Goal: Task Accomplishment & Management: Use online tool/utility

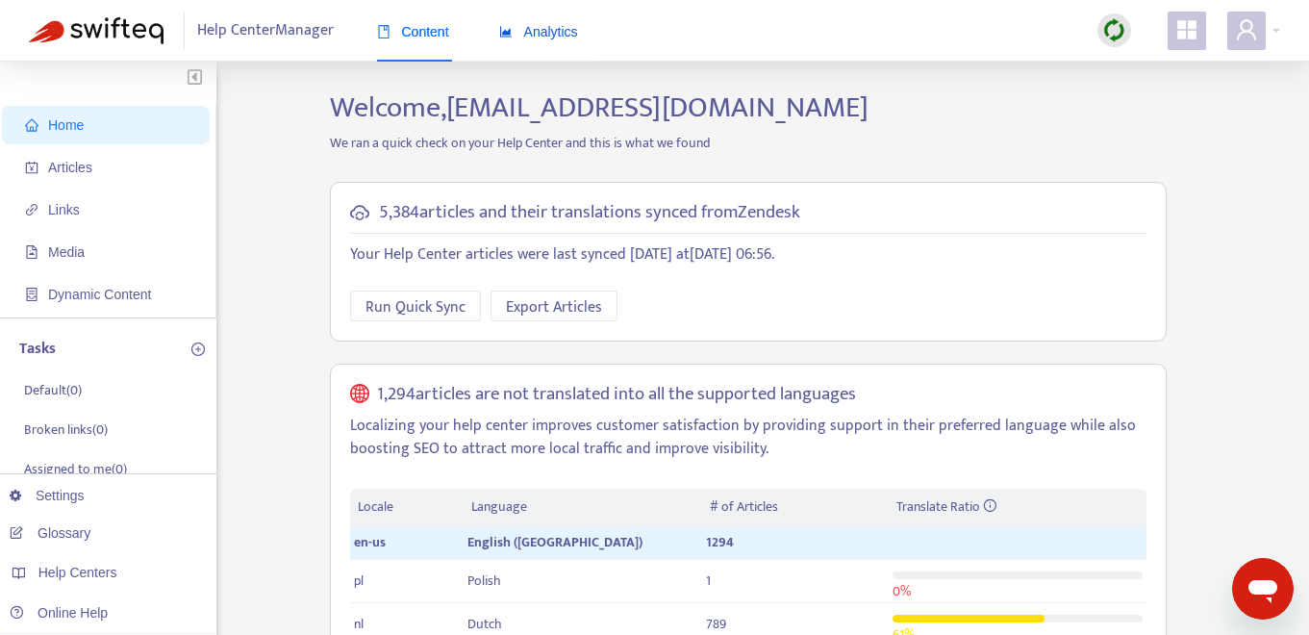
click at [554, 33] on span "Analytics" at bounding box center [538, 31] width 79 height 15
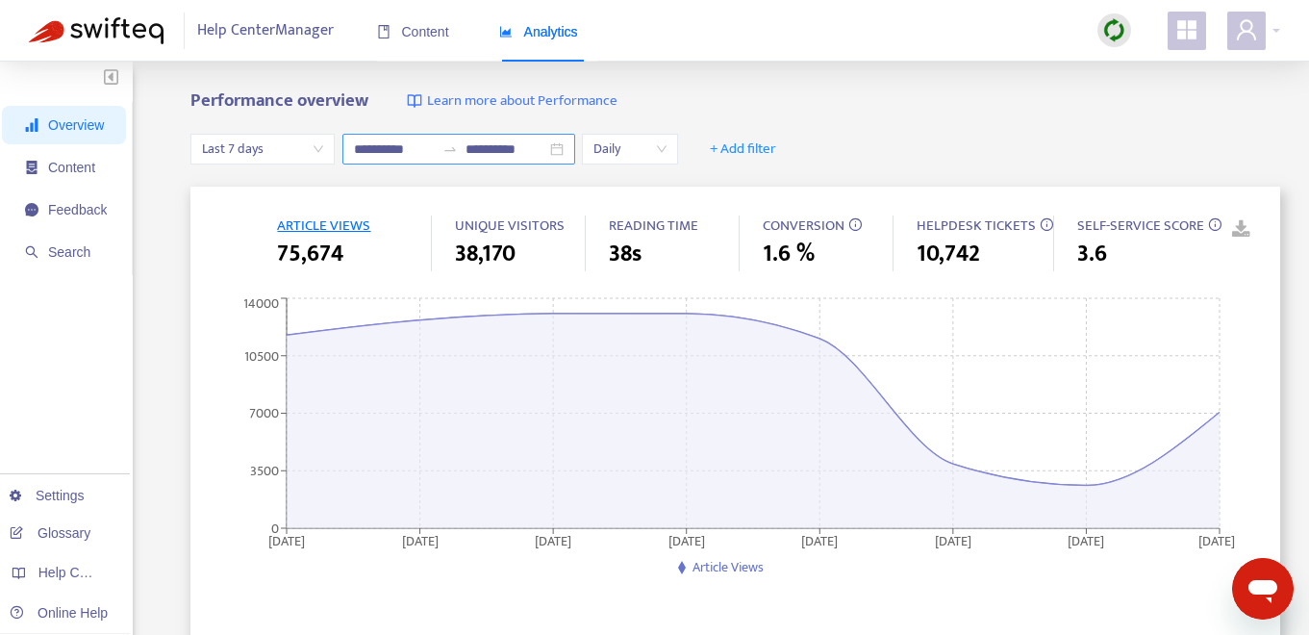
click at [567, 141] on div "**********" at bounding box center [458, 149] width 233 height 31
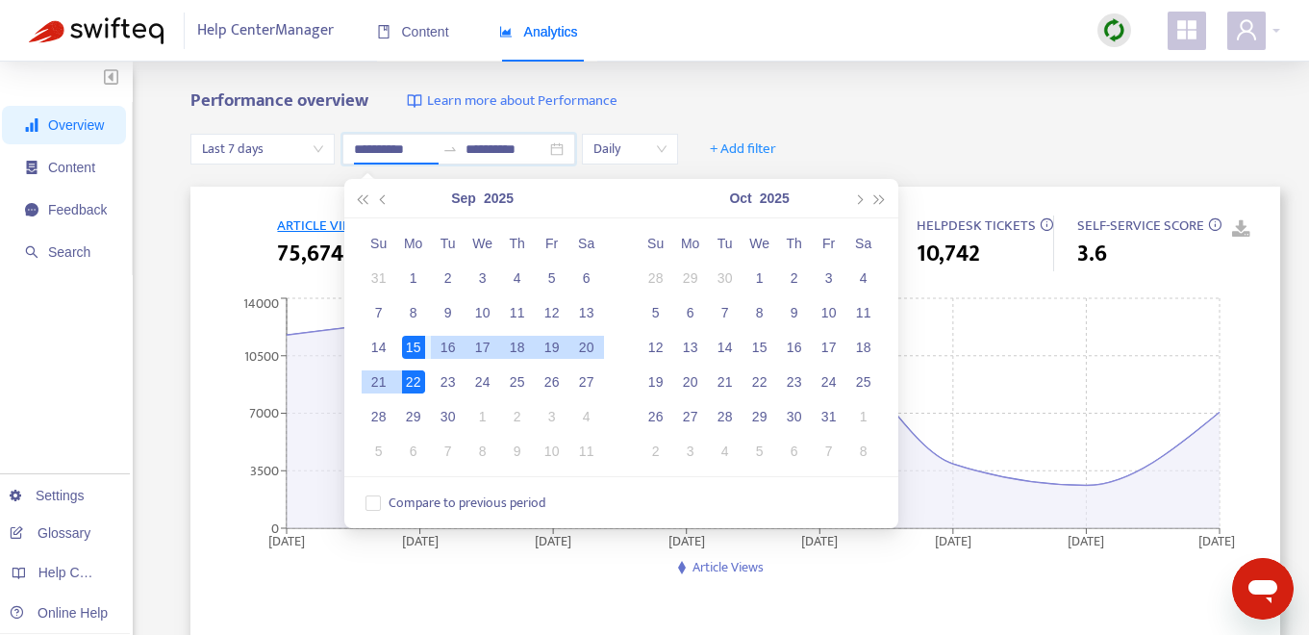
type input "**********"
click at [411, 341] on div "15" at bounding box center [413, 347] width 23 height 23
type input "**********"
click at [379, 380] on div "21" at bounding box center [378, 381] width 23 height 23
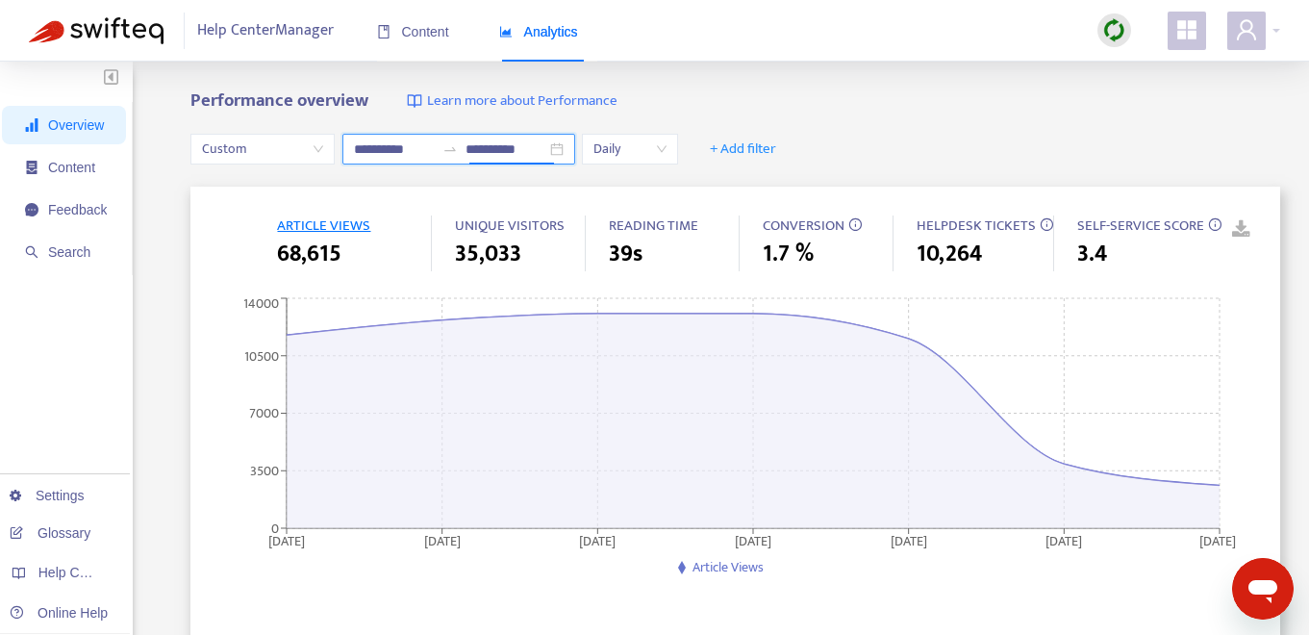
click at [568, 152] on div "**********" at bounding box center [458, 149] width 233 height 31
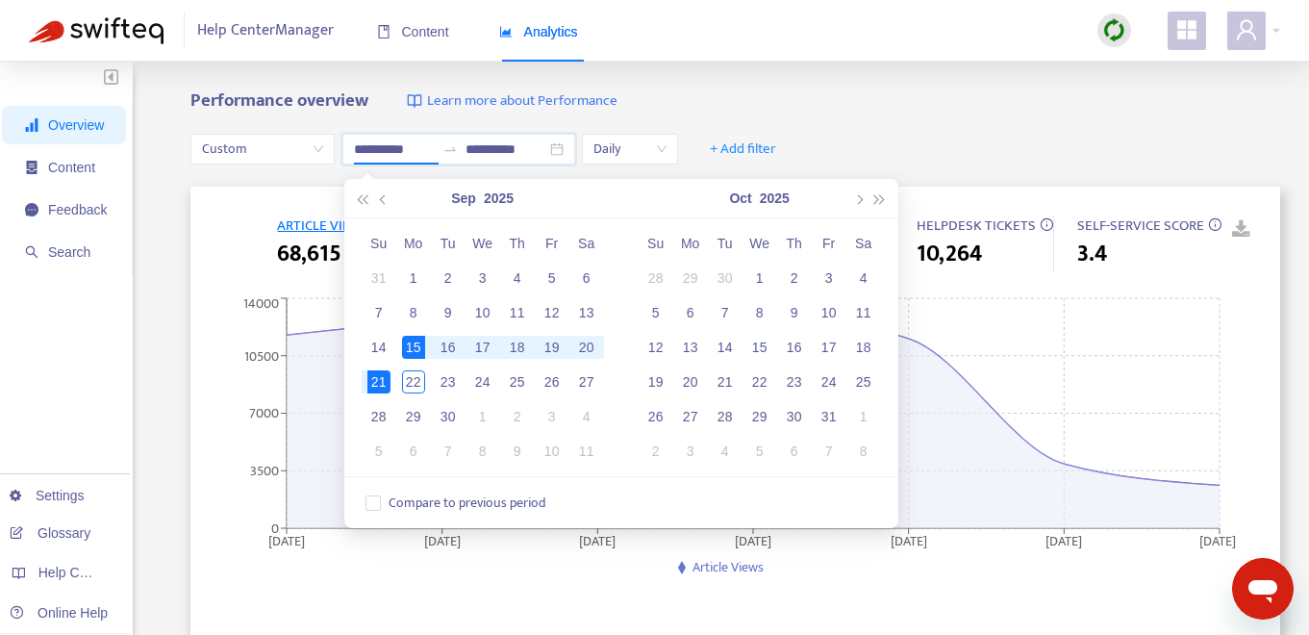
type input "**********"
click at [896, 96] on div "Performance overview Learn more about Performance" at bounding box center [735, 101] width 1090 height 22
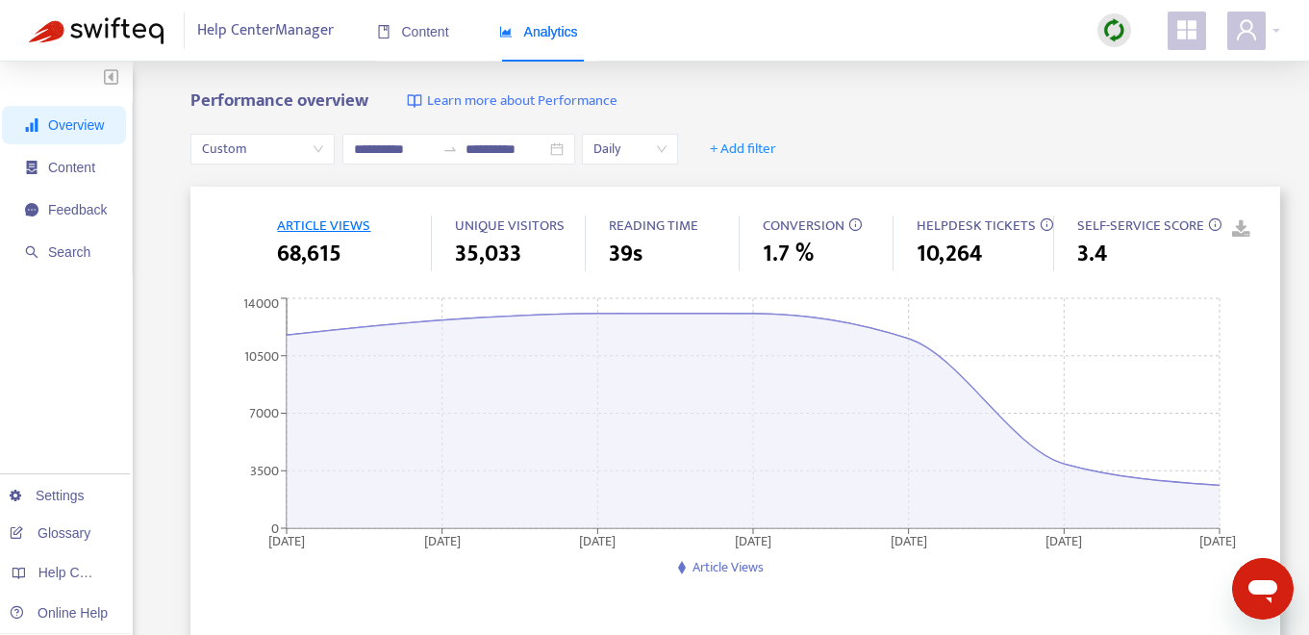
click at [1242, 237] on link at bounding box center [1227, 229] width 29 height 29
click at [762, 150] on span "+ Add filter" at bounding box center [743, 149] width 66 height 23
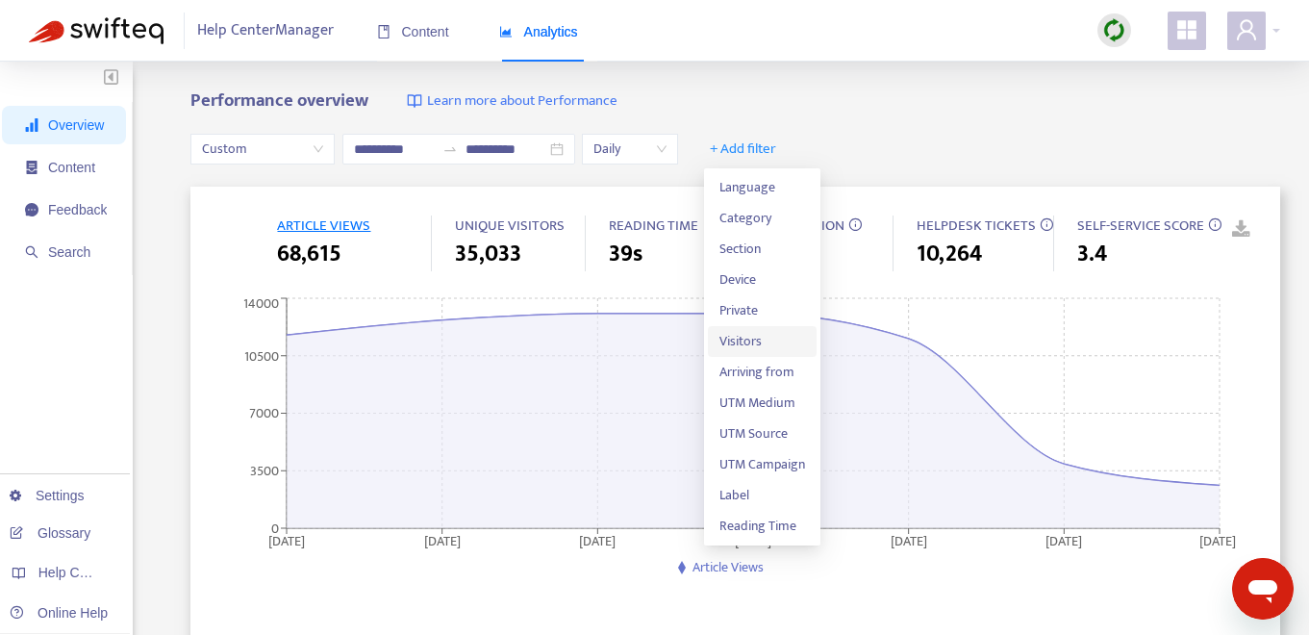
click at [778, 333] on span "Visitors" at bounding box center [762, 341] width 86 height 21
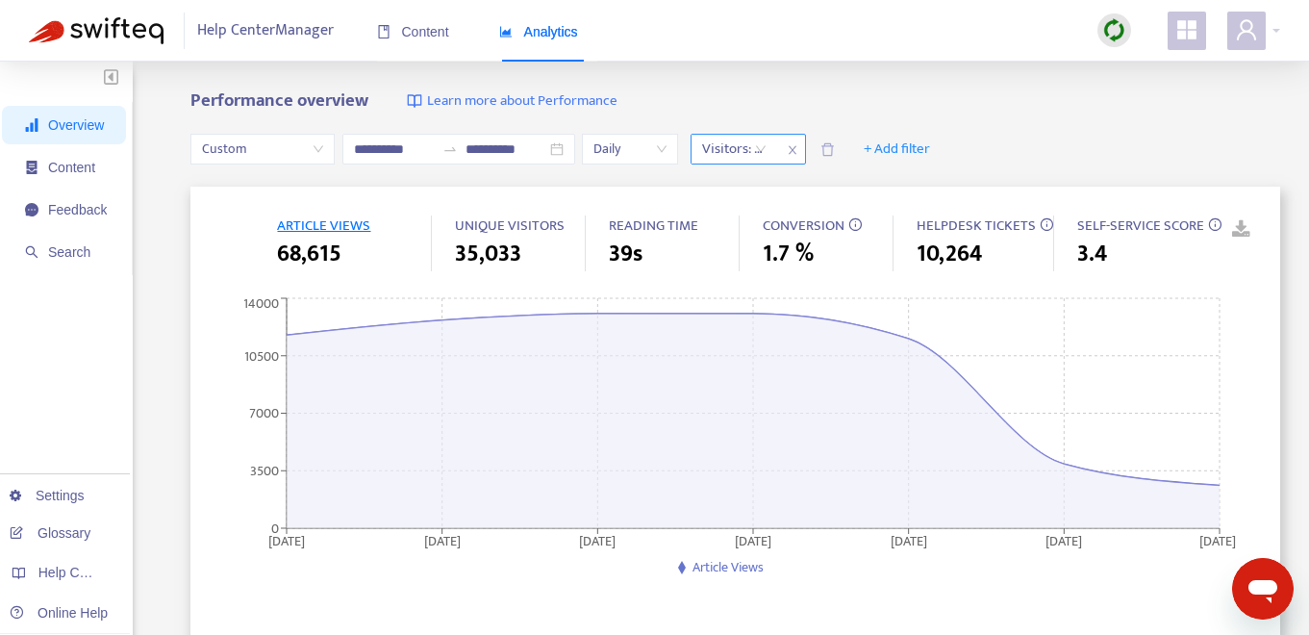
click at [768, 149] on div "Visitors: All" at bounding box center [735, 149] width 86 height 29
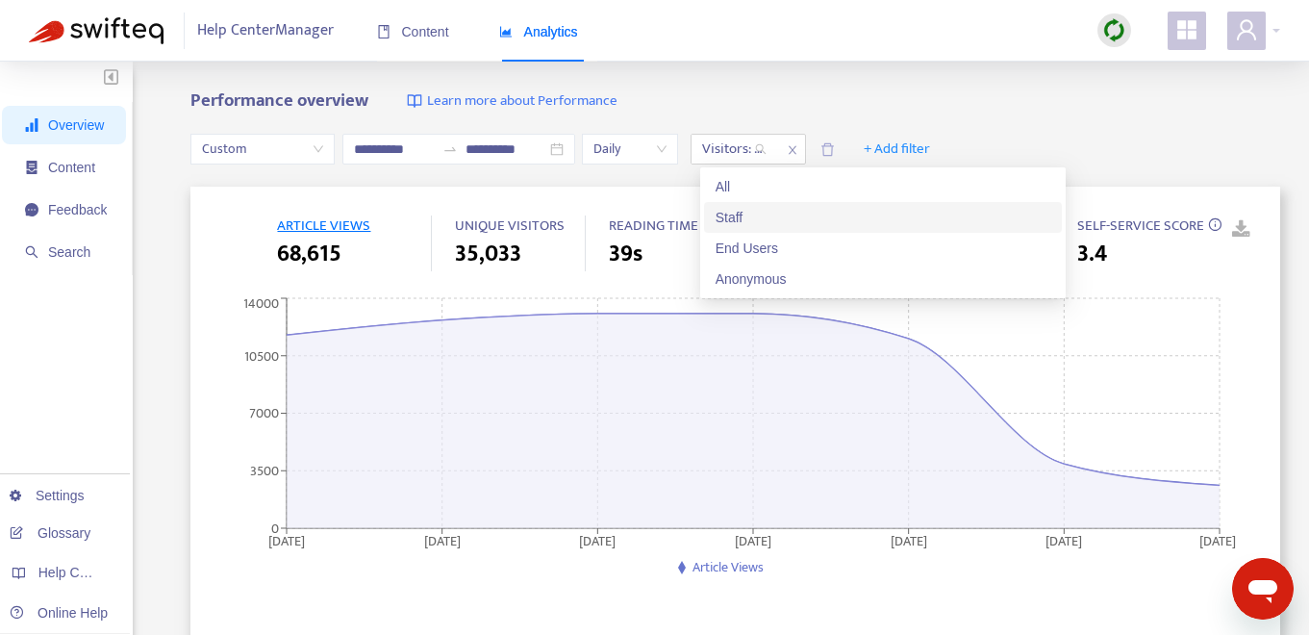
click at [769, 215] on div "Staff" at bounding box center [883, 217] width 335 height 21
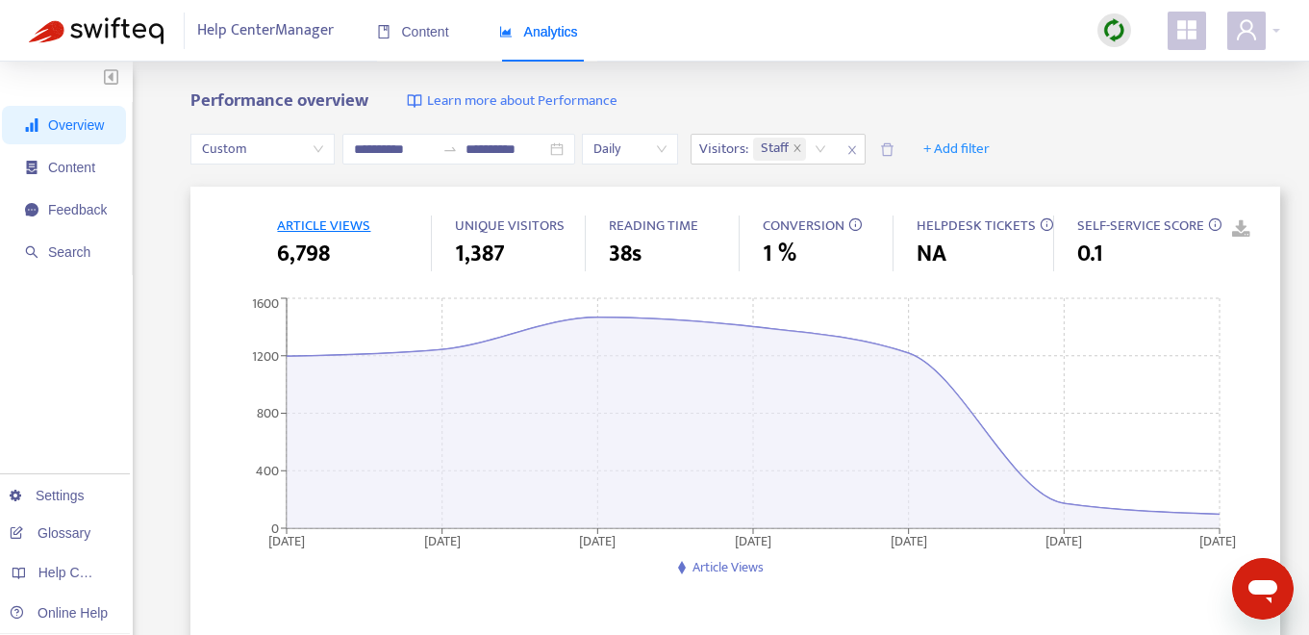
click at [1090, 102] on div "Performance overview Learn more about Performance" at bounding box center [735, 101] width 1090 height 22
click at [1242, 233] on link at bounding box center [1227, 229] width 29 height 29
click at [856, 148] on icon "close" at bounding box center [852, 150] width 12 height 12
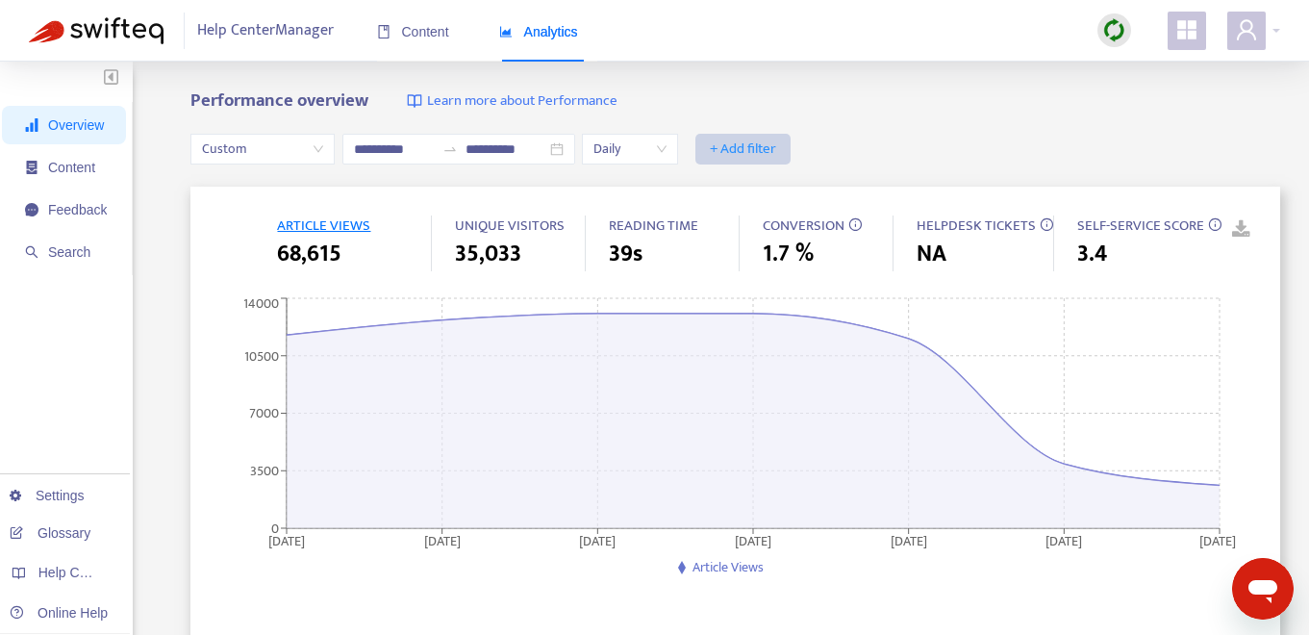
click at [744, 143] on span "+ Add filter" at bounding box center [743, 149] width 66 height 23
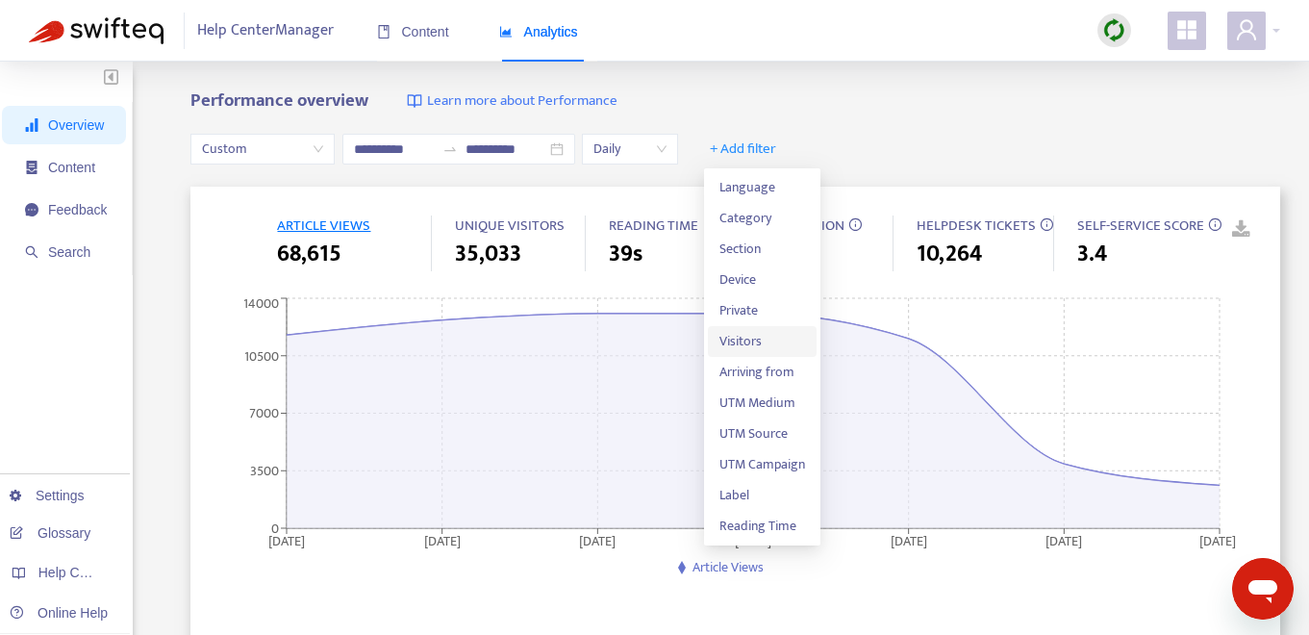
click at [763, 347] on span "Visitors" at bounding box center [762, 341] width 86 height 21
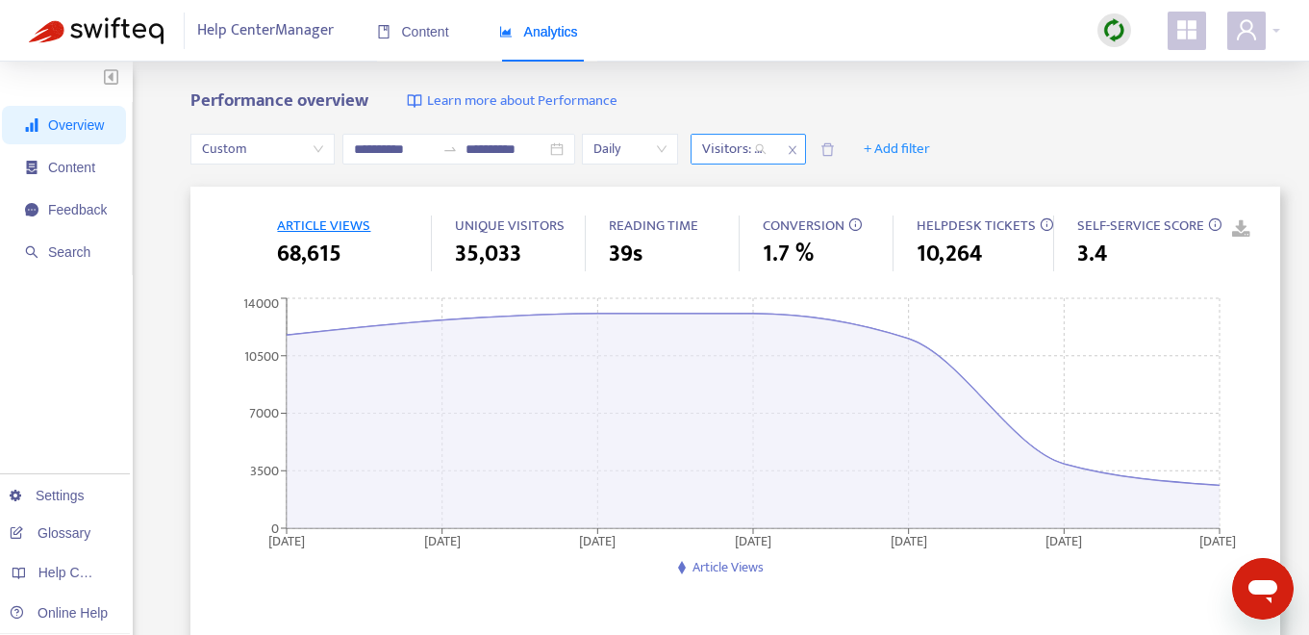
click at [767, 156] on div "Visitors: All" at bounding box center [735, 149] width 86 height 29
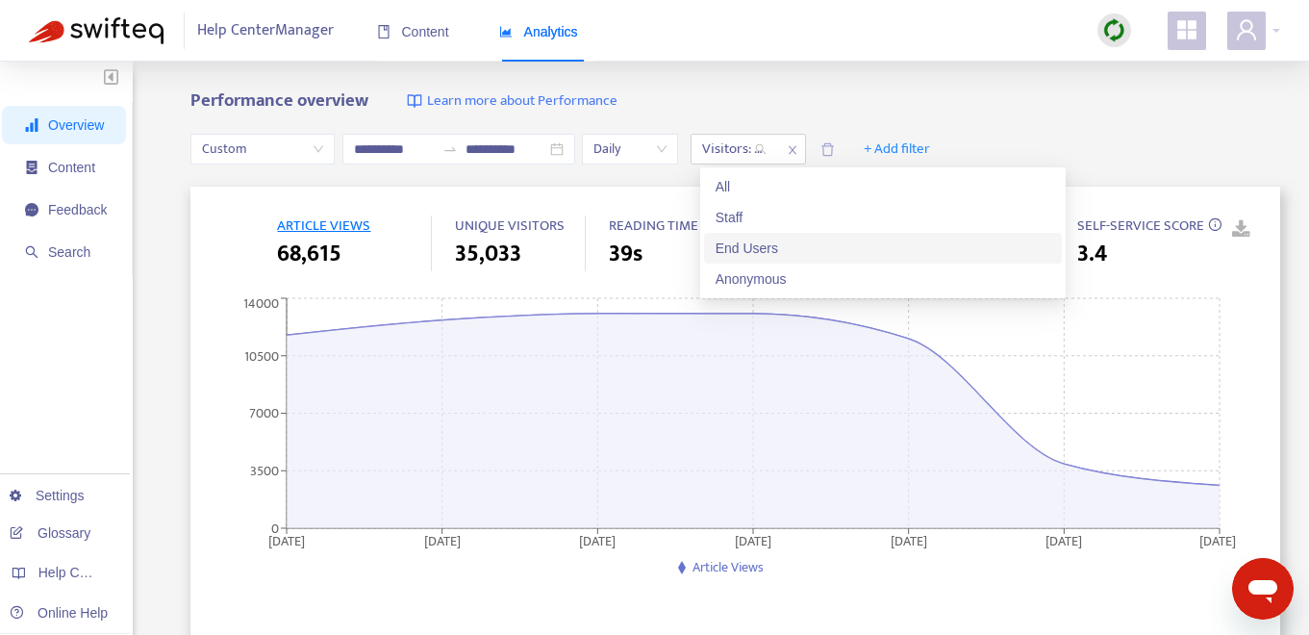
click at [784, 243] on div "End Users" at bounding box center [883, 248] width 335 height 21
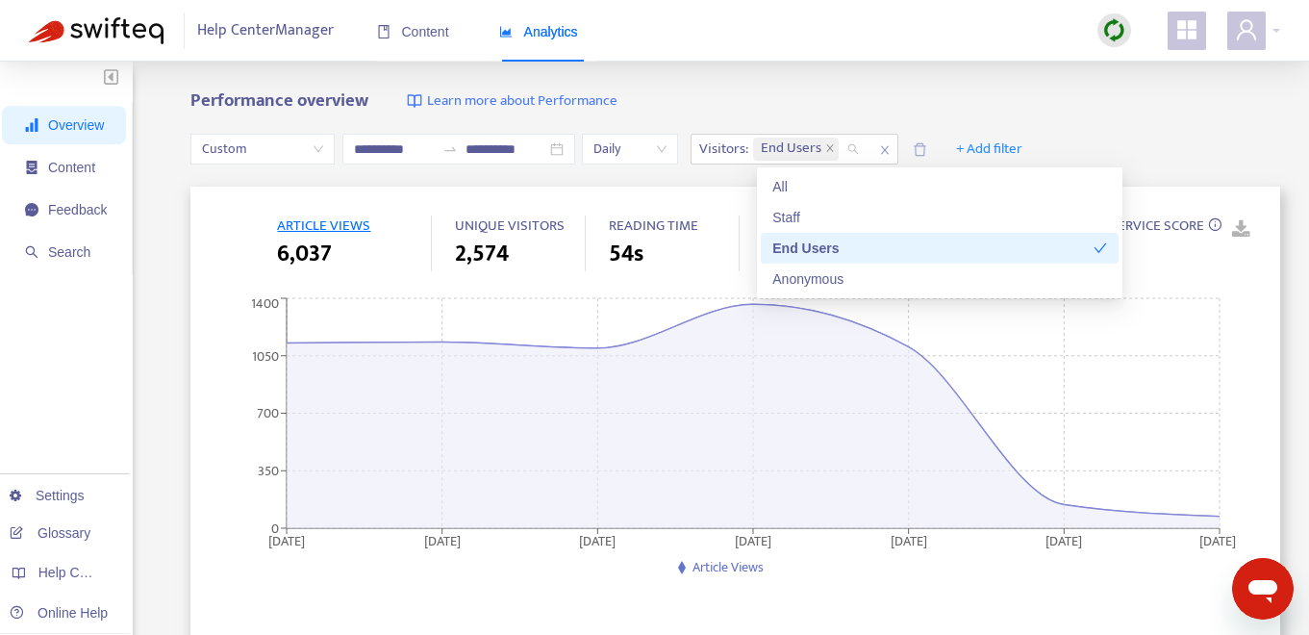
click at [946, 95] on div "Performance overview Learn more about Performance" at bounding box center [735, 101] width 1090 height 22
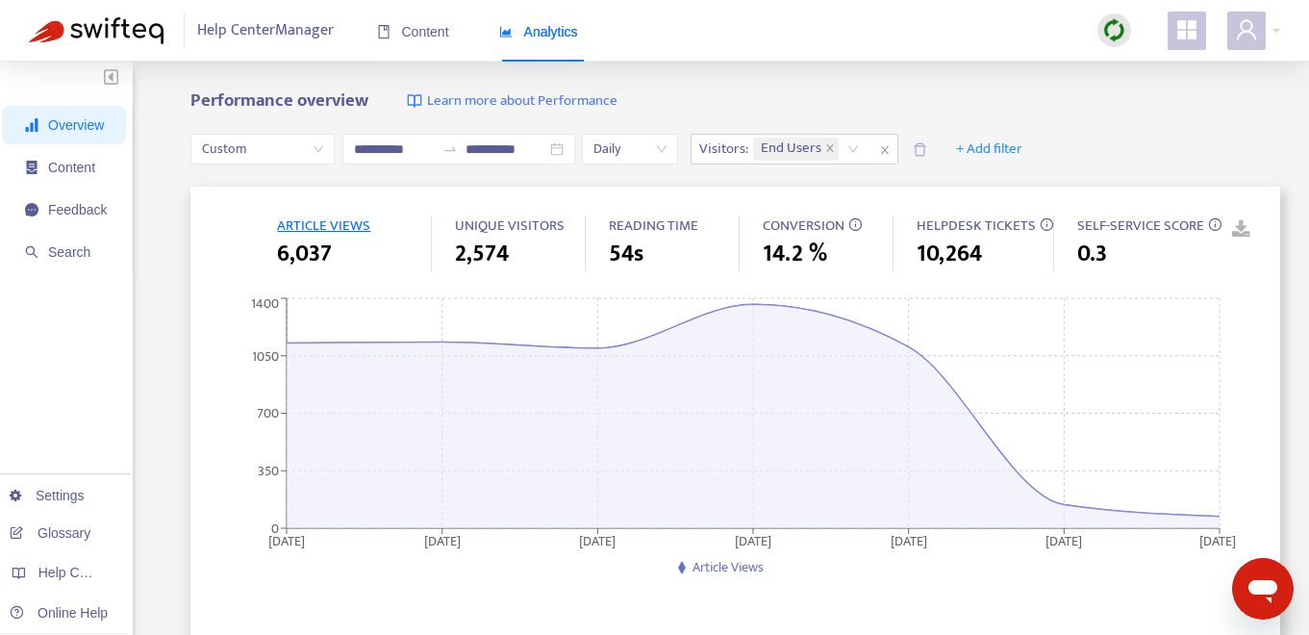
click at [1242, 227] on link at bounding box center [1227, 229] width 29 height 29
click at [891, 144] on icon "close" at bounding box center [885, 150] width 12 height 12
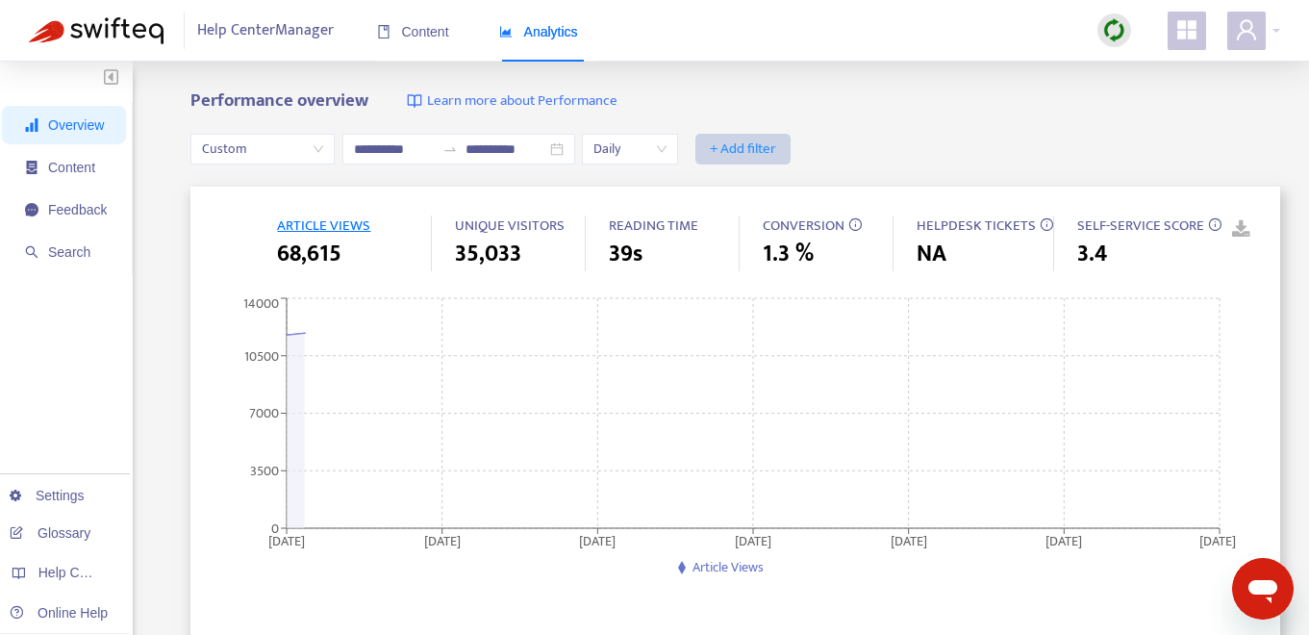
click at [752, 150] on span "+ Add filter" at bounding box center [743, 149] width 66 height 23
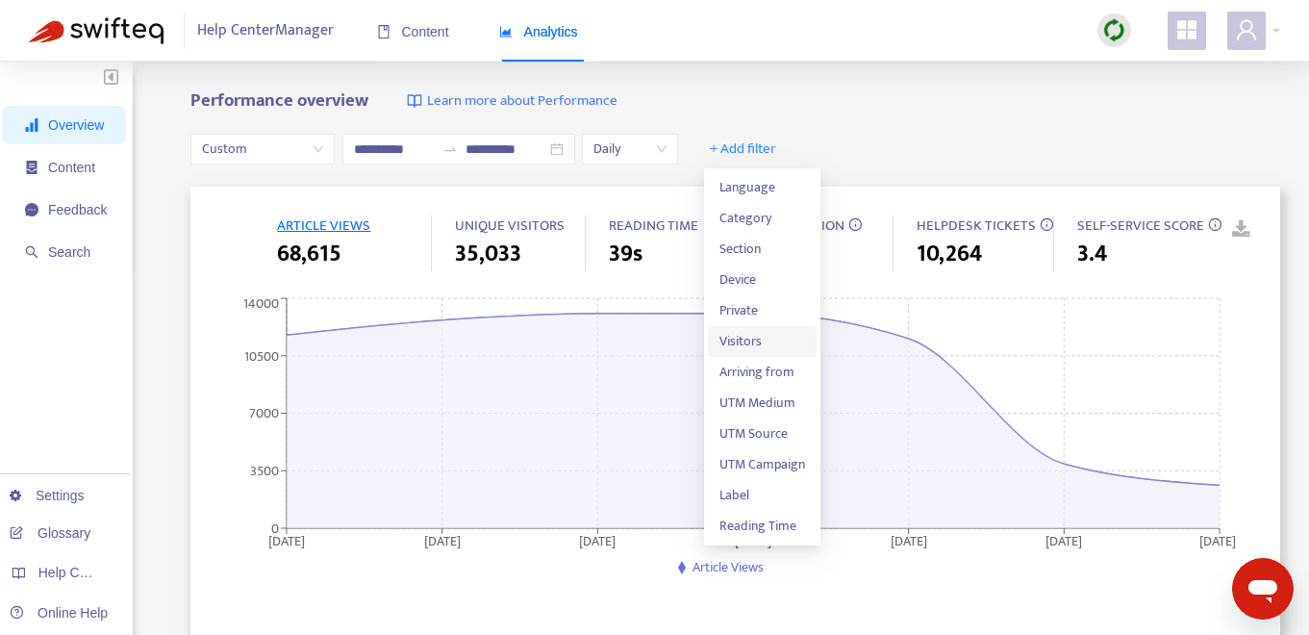
click at [763, 336] on span "Visitors" at bounding box center [762, 341] width 86 height 21
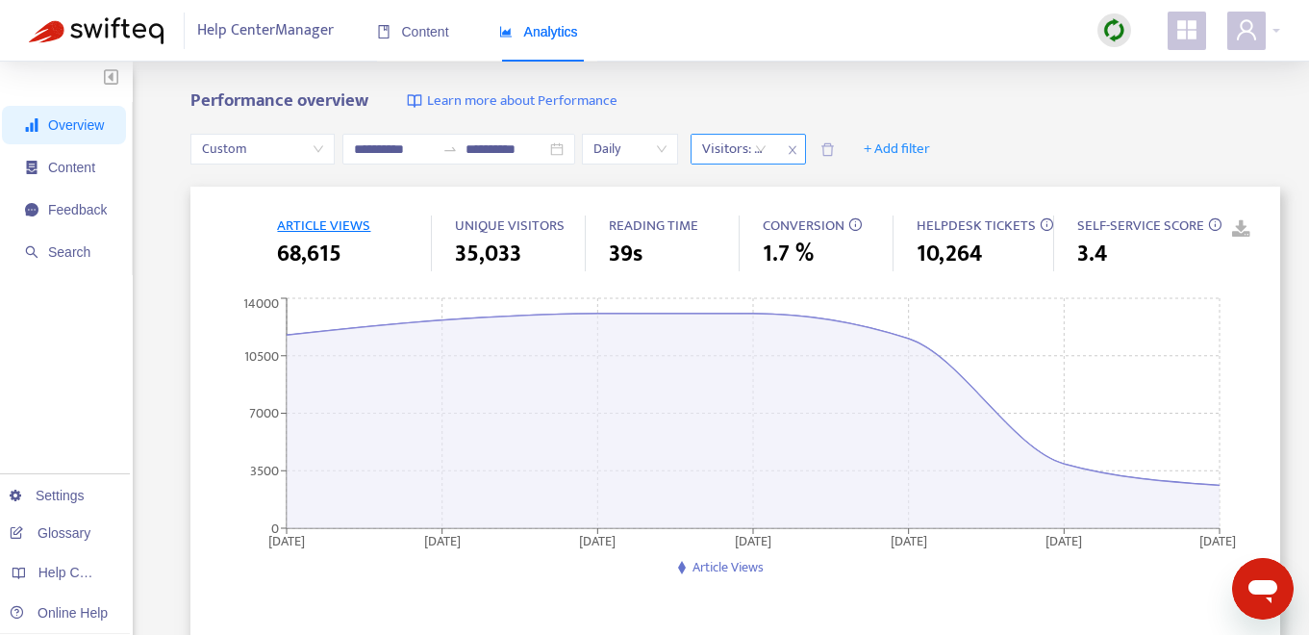
click at [770, 151] on div "Visitors: All" at bounding box center [735, 149] width 86 height 29
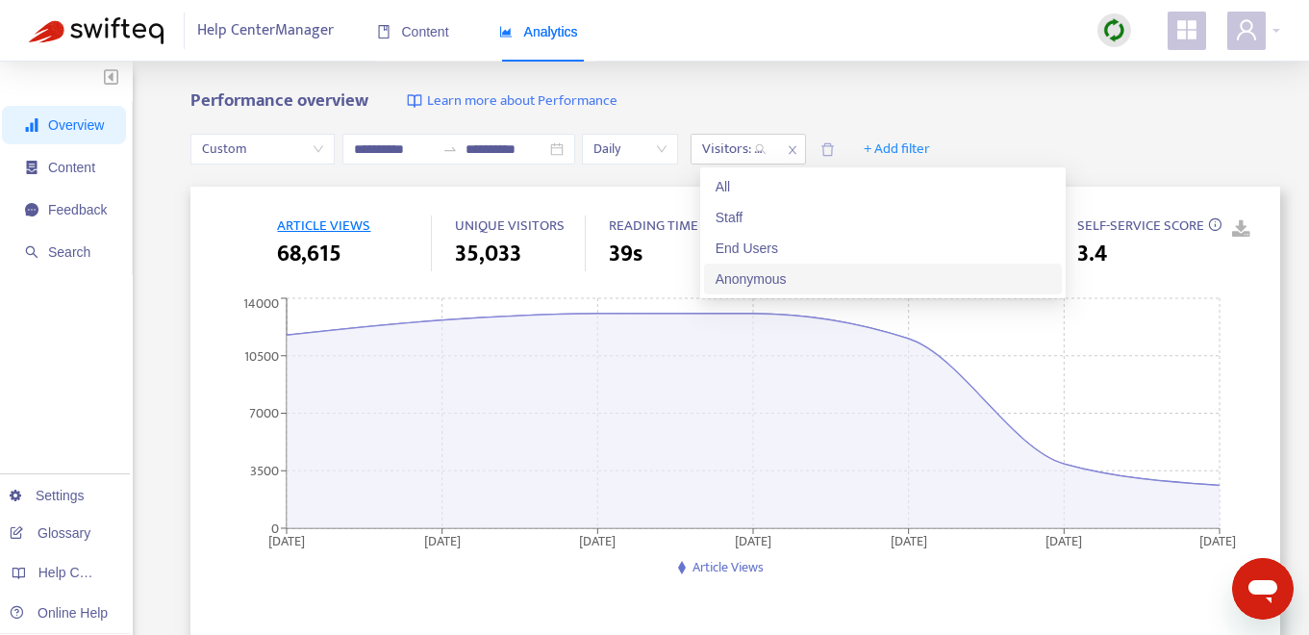
click at [796, 274] on div "Anonymous" at bounding box center [883, 278] width 335 height 21
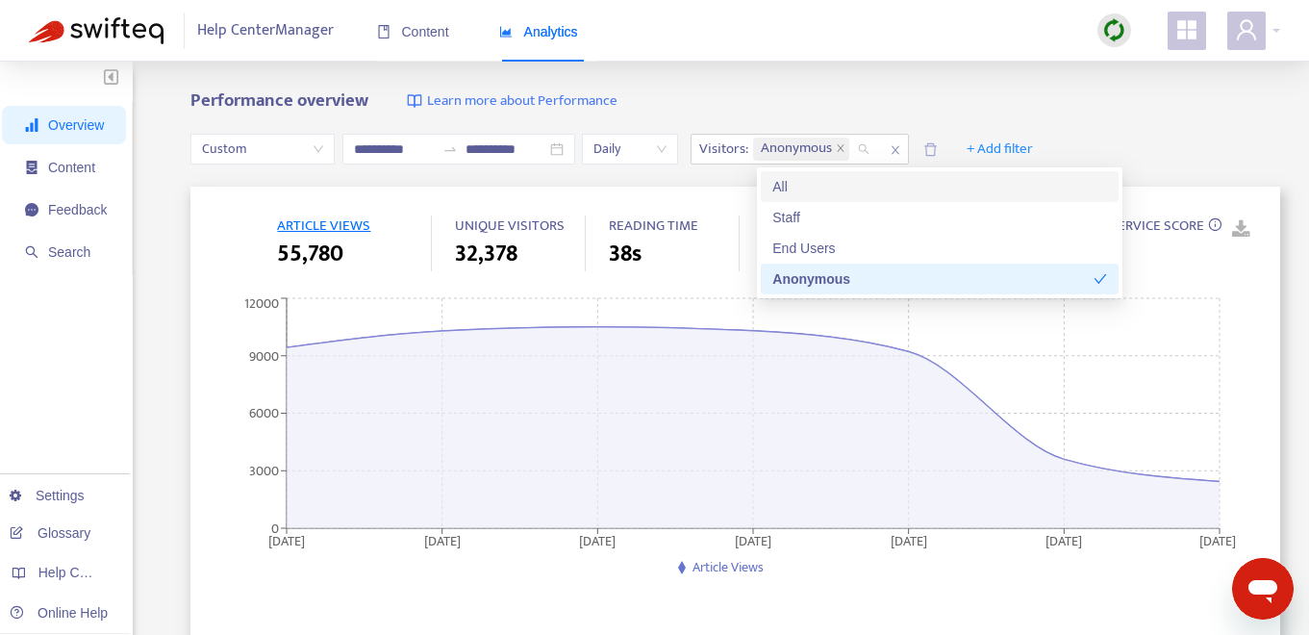
click at [887, 88] on div "**********" at bounding box center [654, 639] width 1309 height 1154
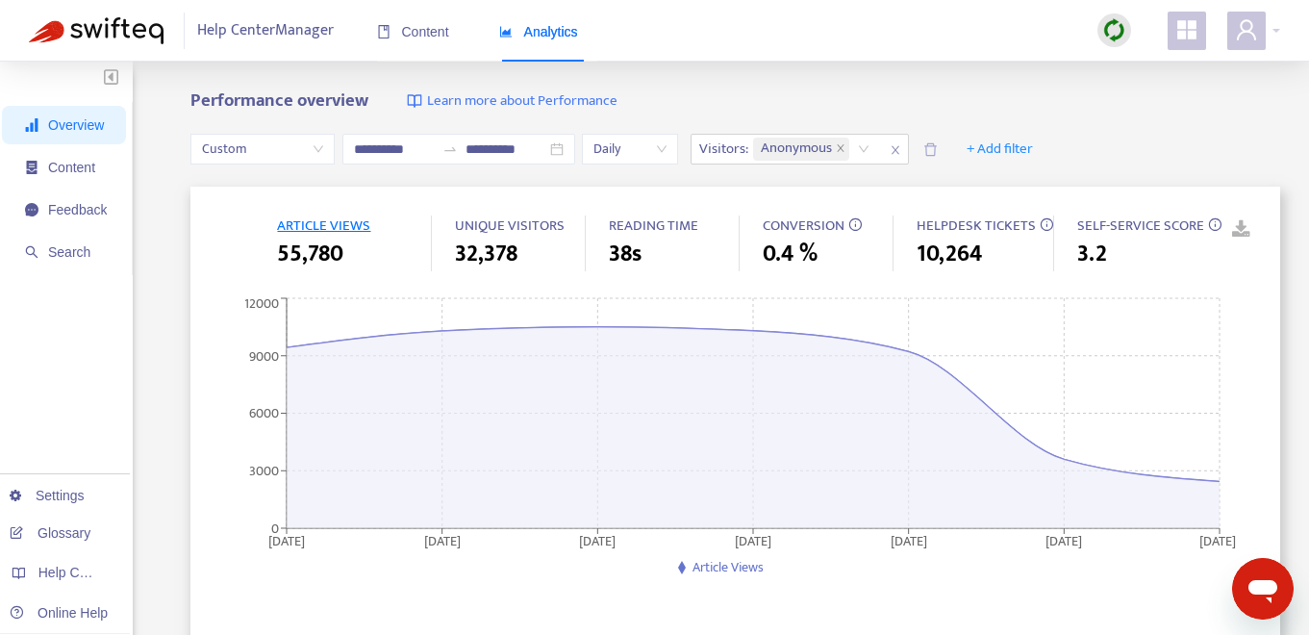
click at [1242, 227] on link at bounding box center [1227, 229] width 29 height 29
click at [896, 150] on span "close" at bounding box center [895, 150] width 25 height 23
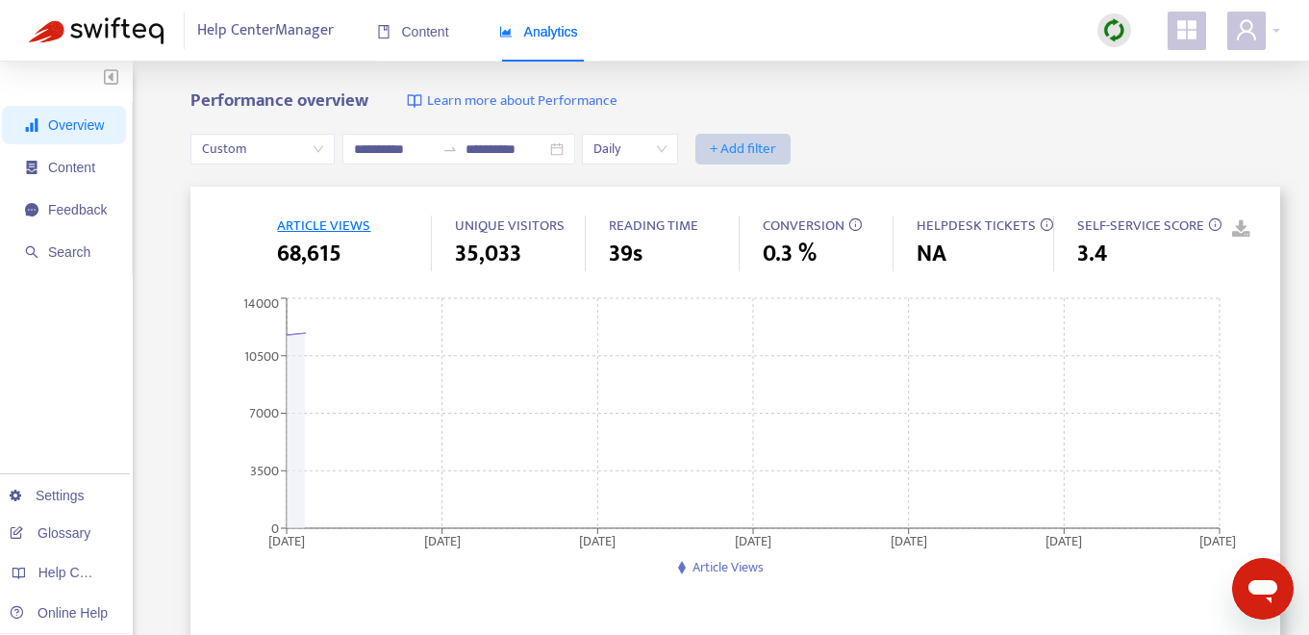
click at [723, 145] on span "+ Add filter" at bounding box center [743, 149] width 66 height 23
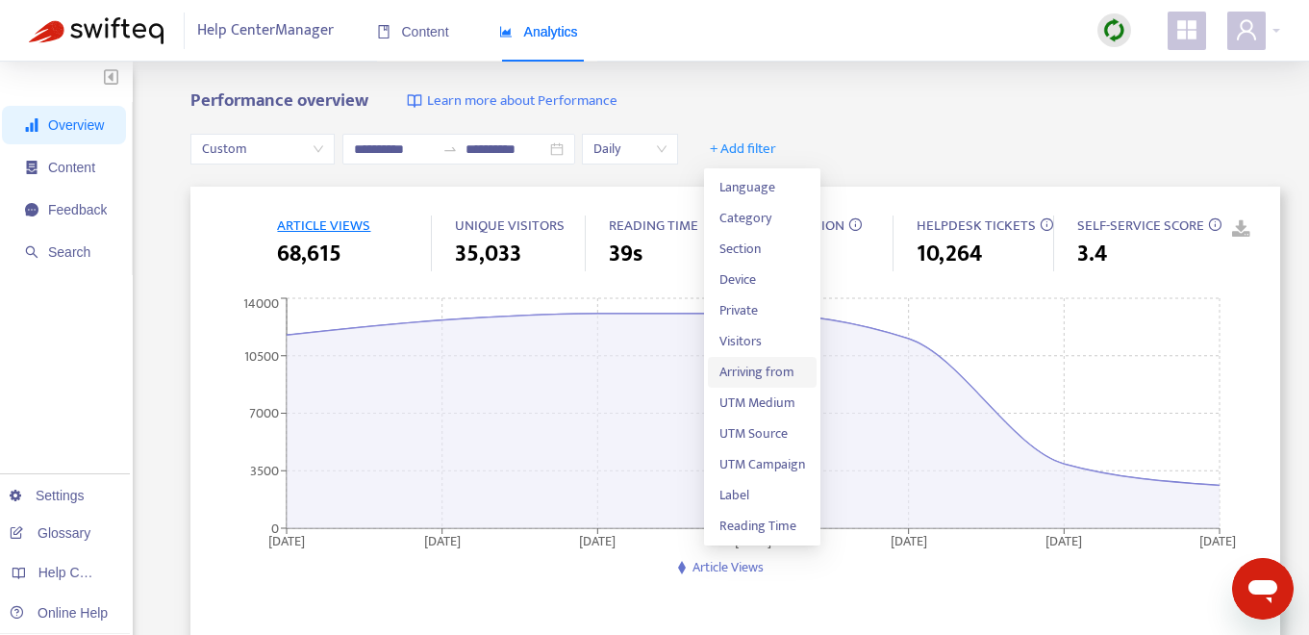
click at [775, 376] on span "Arriving from" at bounding box center [762, 372] width 86 height 21
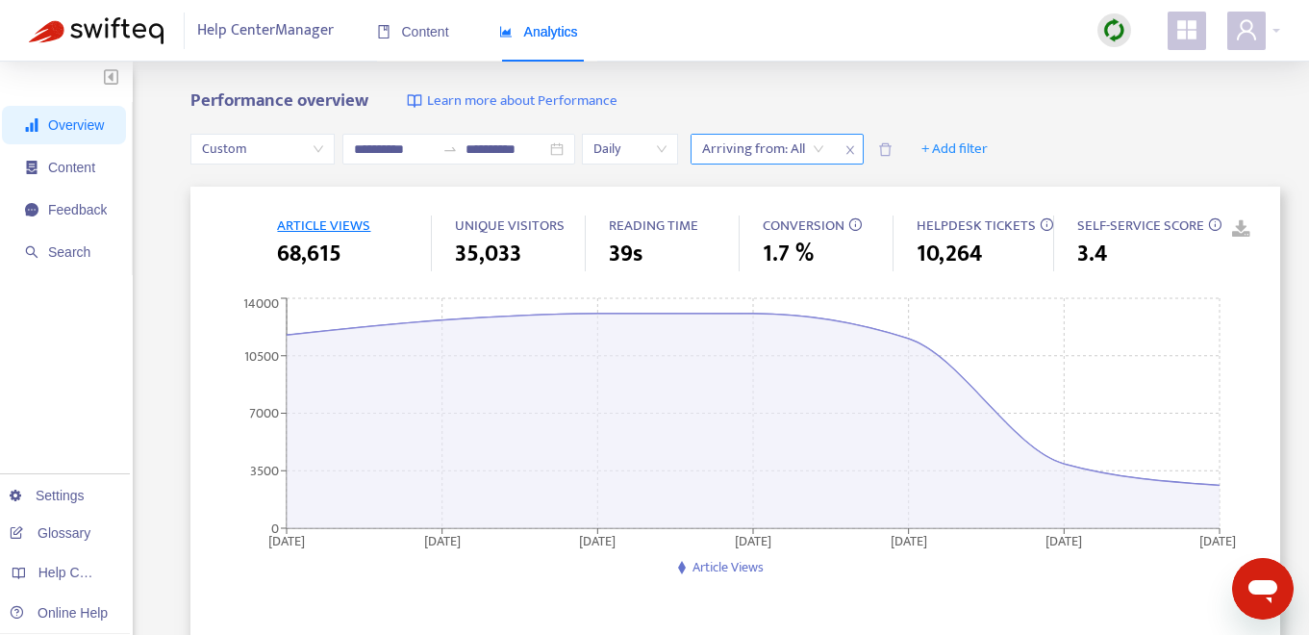
click at [792, 151] on div at bounding box center [753, 149] width 116 height 23
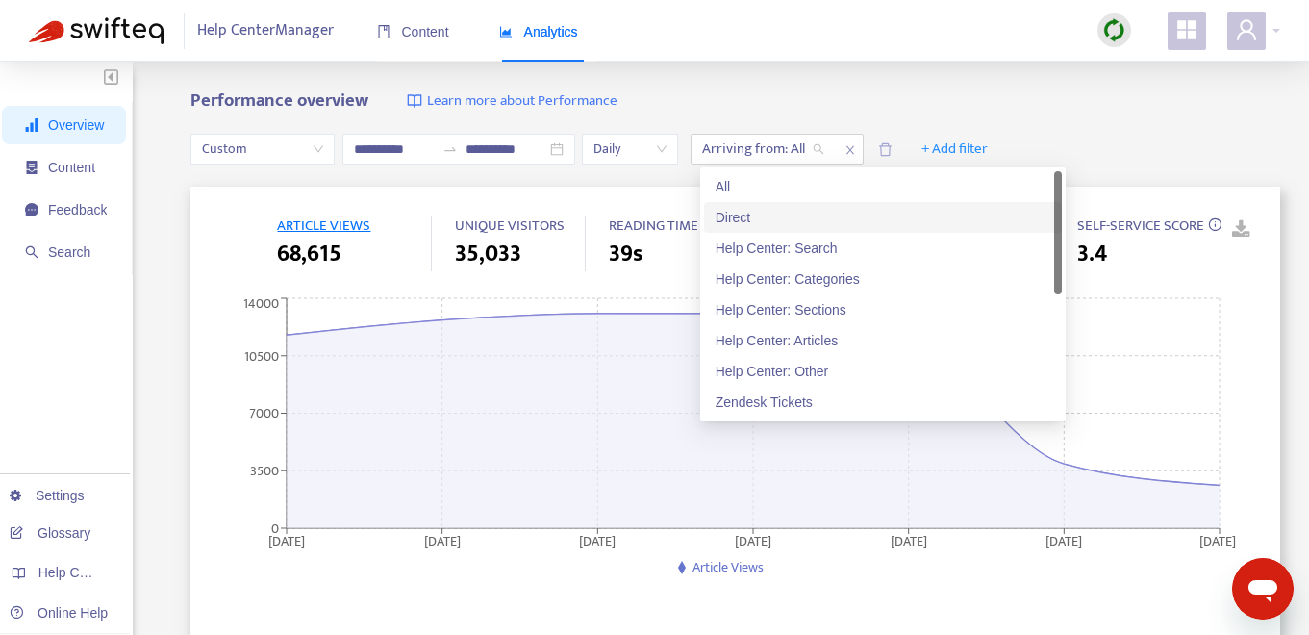
click at [787, 215] on div "Direct" at bounding box center [883, 217] width 335 height 21
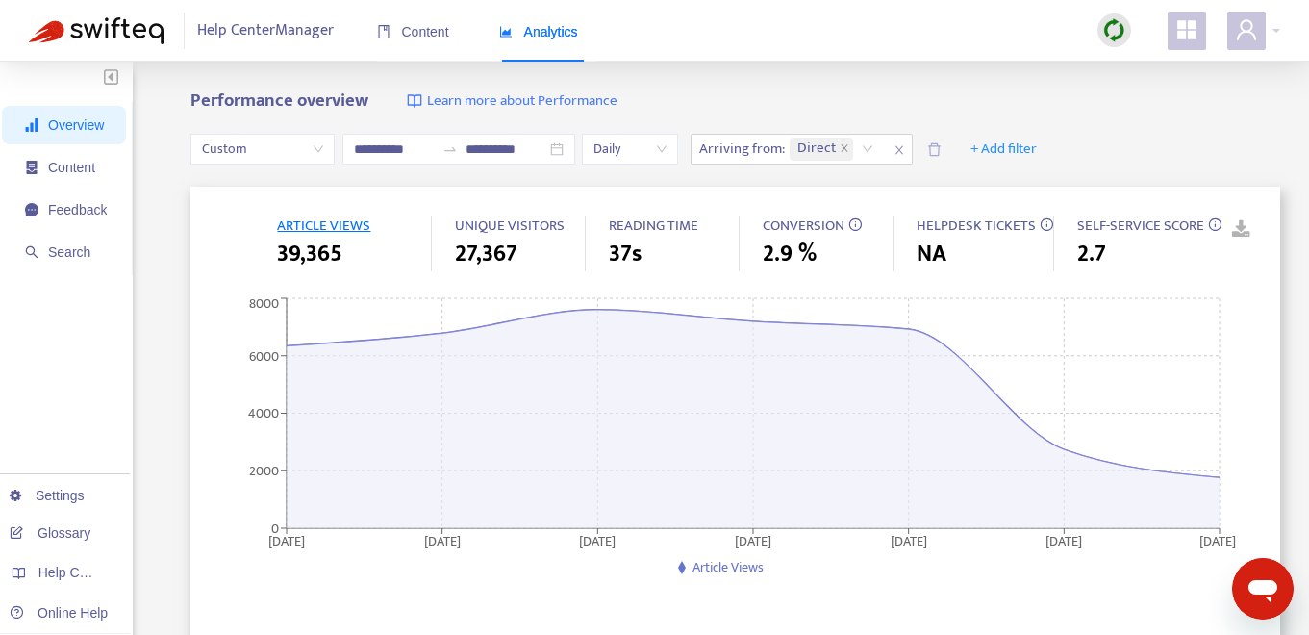
click at [1040, 102] on div "Performance overview Learn more about Performance" at bounding box center [735, 101] width 1090 height 22
click at [1242, 227] on link at bounding box center [1227, 229] width 29 height 29
click at [90, 203] on span "Feedback" at bounding box center [77, 209] width 59 height 15
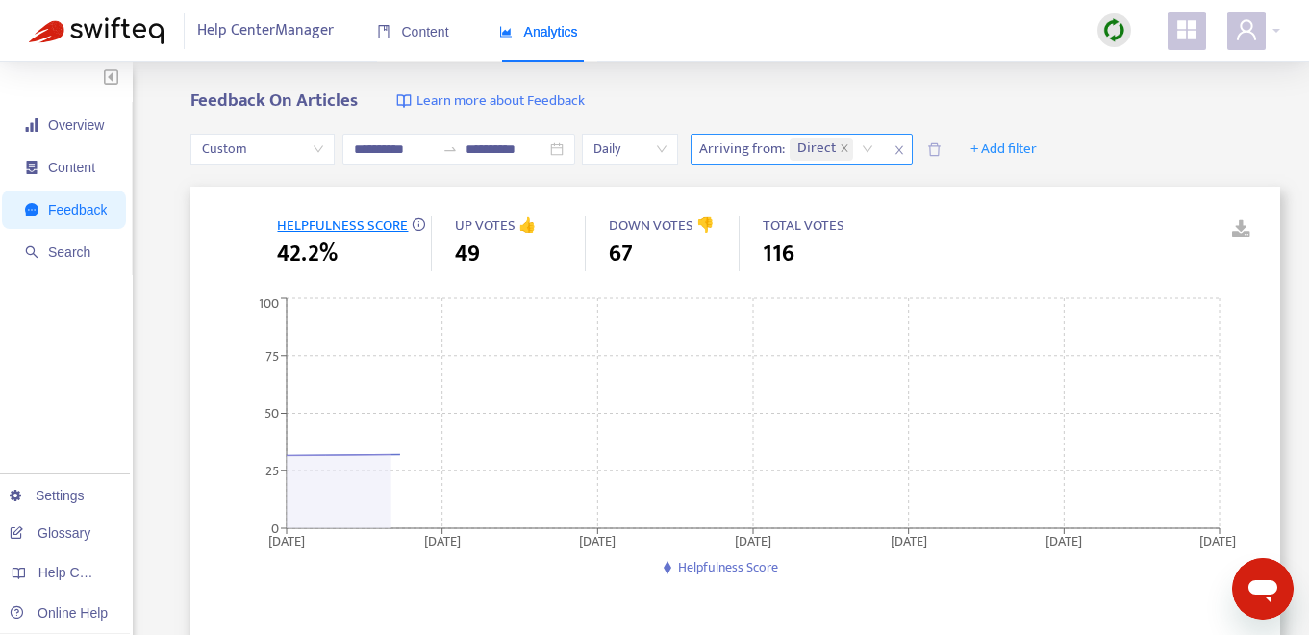
click at [898, 150] on icon "close" at bounding box center [900, 150] width 12 height 12
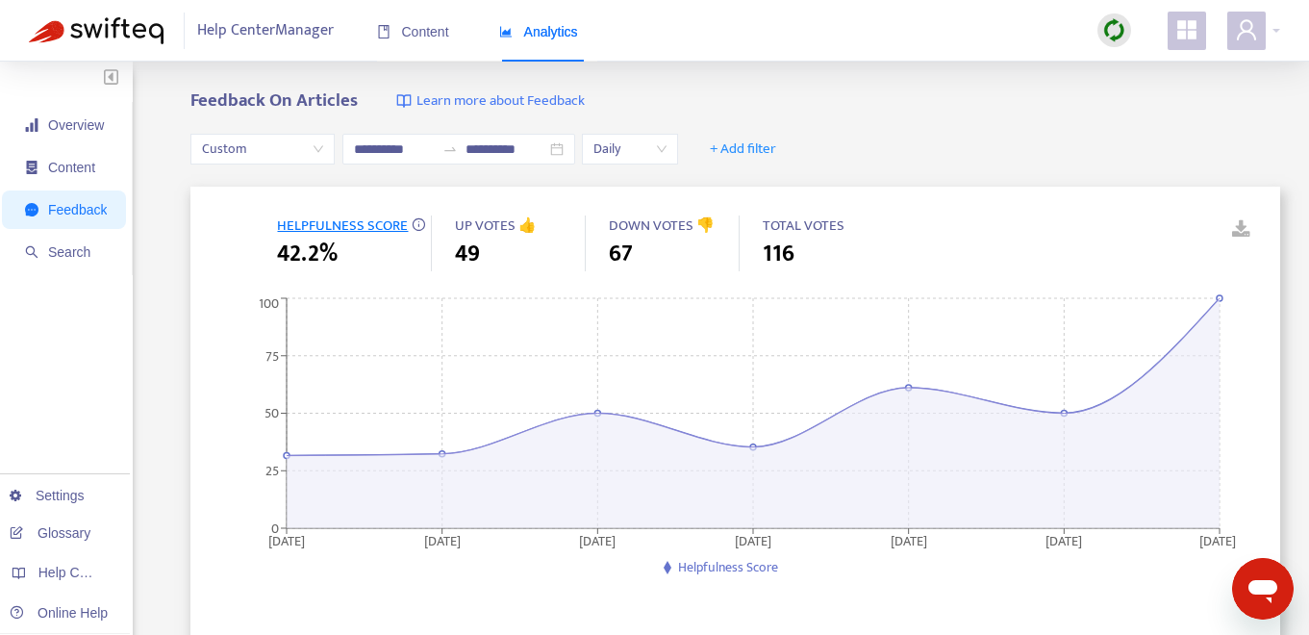
click at [1238, 226] on link at bounding box center [1227, 229] width 29 height 29
click at [64, 259] on span "Search" at bounding box center [69, 251] width 42 height 15
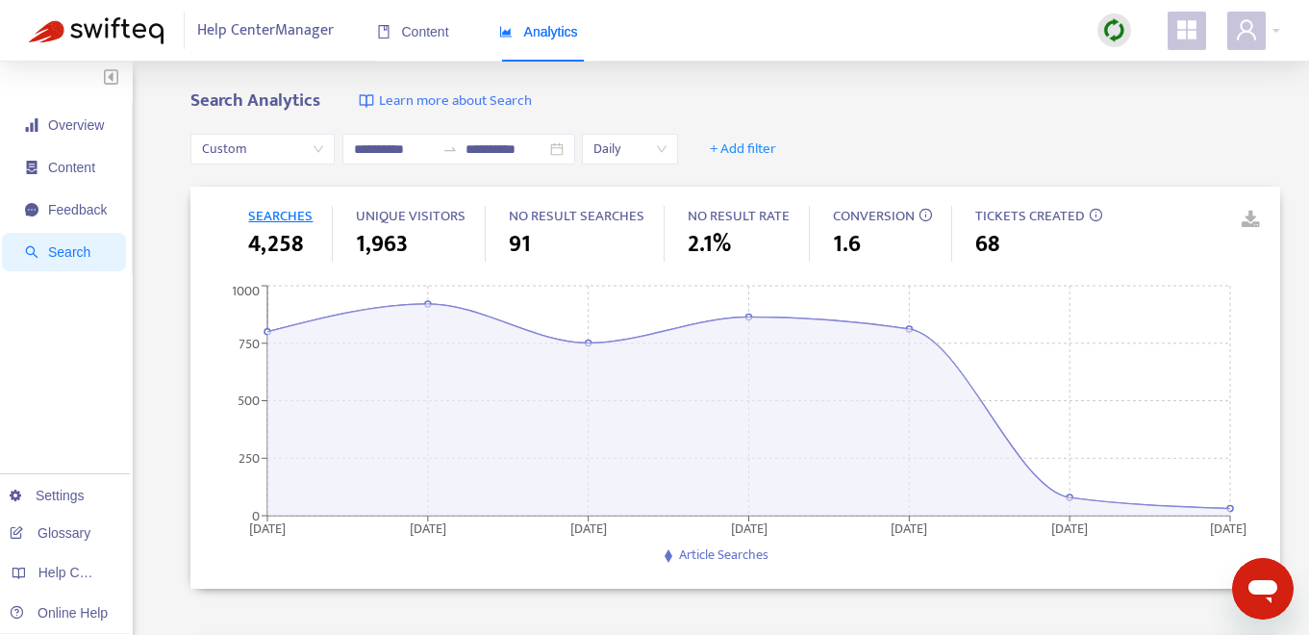
click at [1251, 222] on link at bounding box center [1237, 220] width 29 height 29
click at [764, 153] on span "+ Add filter" at bounding box center [743, 149] width 66 height 23
click at [770, 248] on span "Visitors" at bounding box center [756, 249] width 75 height 21
click at [782, 146] on div at bounding box center [753, 149] width 116 height 23
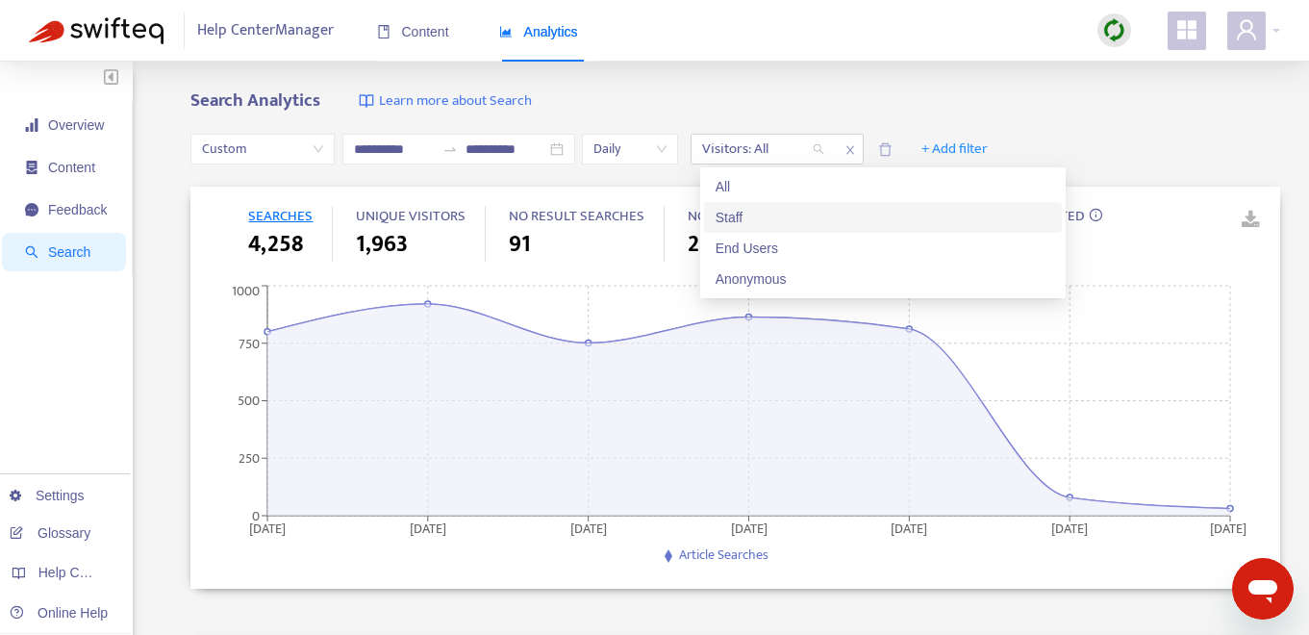
click at [782, 215] on div "Staff" at bounding box center [883, 217] width 335 height 21
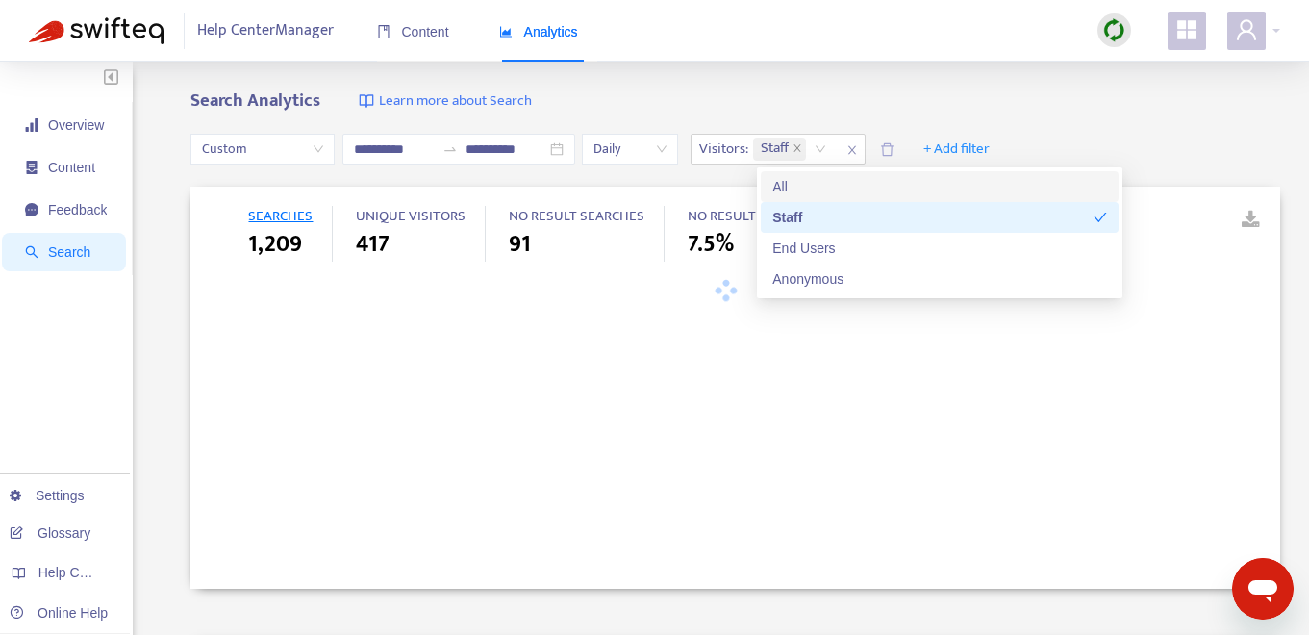
click at [900, 96] on div "Search Analytics Learn more about Search" at bounding box center [735, 101] width 1090 height 22
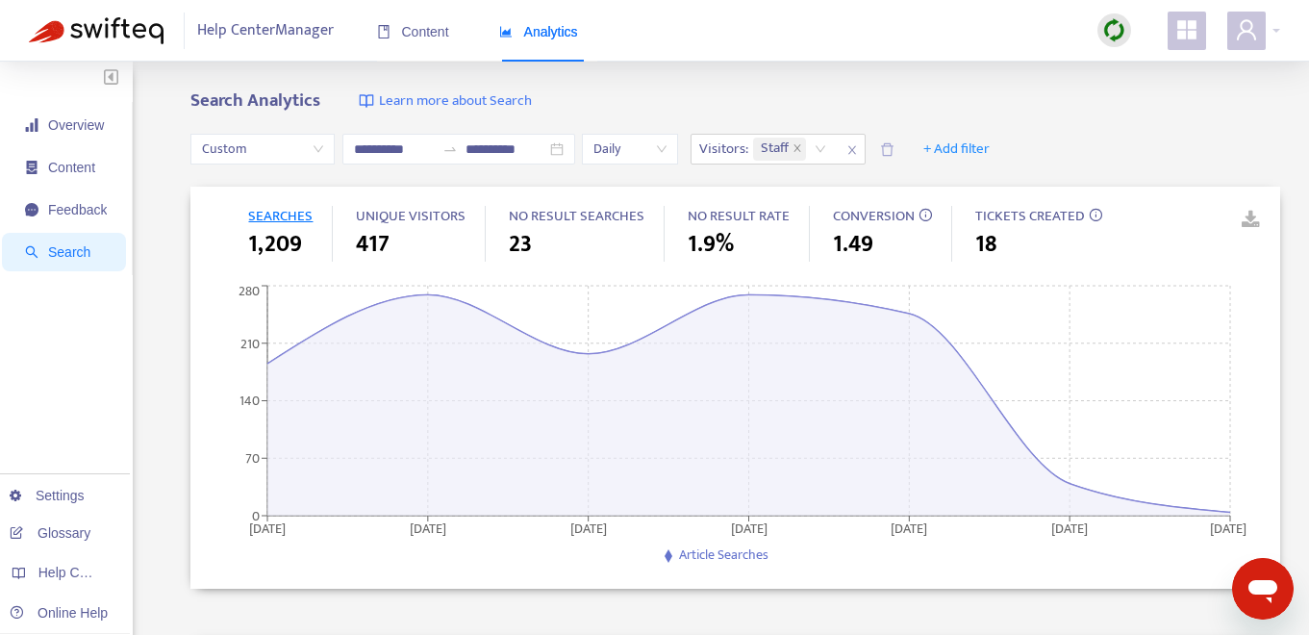
click at [1250, 216] on link at bounding box center [1237, 220] width 29 height 29
click at [854, 146] on icon "close" at bounding box center [852, 150] width 12 height 12
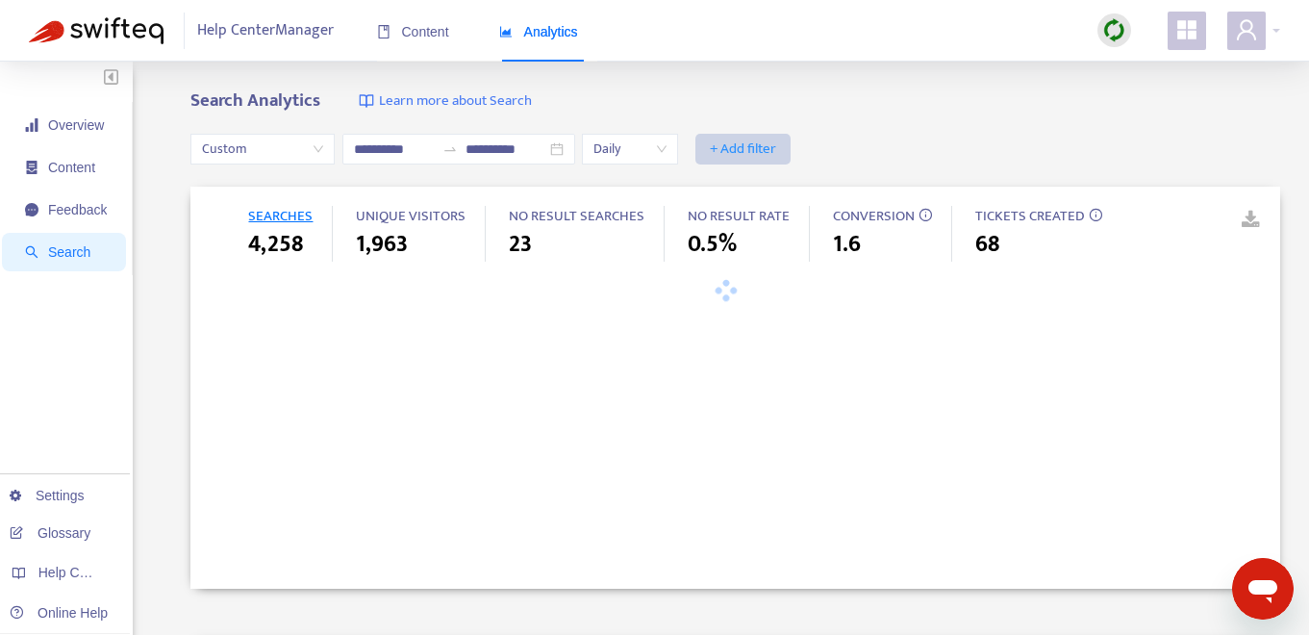
click at [742, 143] on span "+ Add filter" at bounding box center [743, 149] width 66 height 23
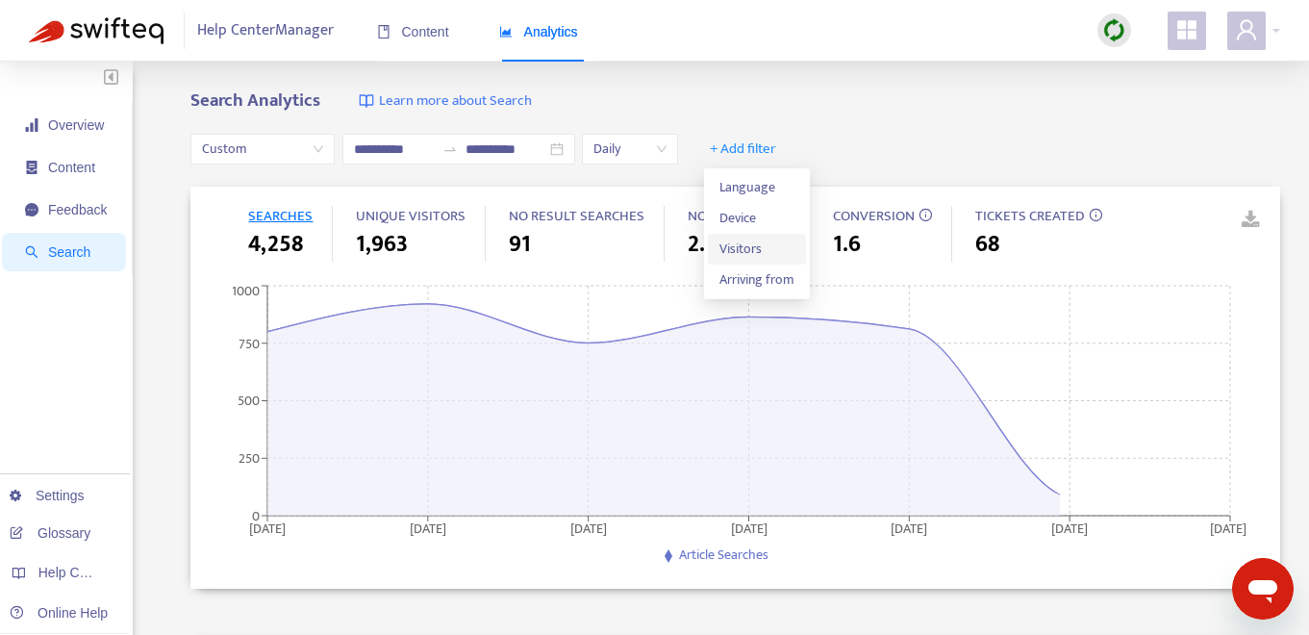
click at [764, 242] on span "Visitors" at bounding box center [756, 249] width 75 height 21
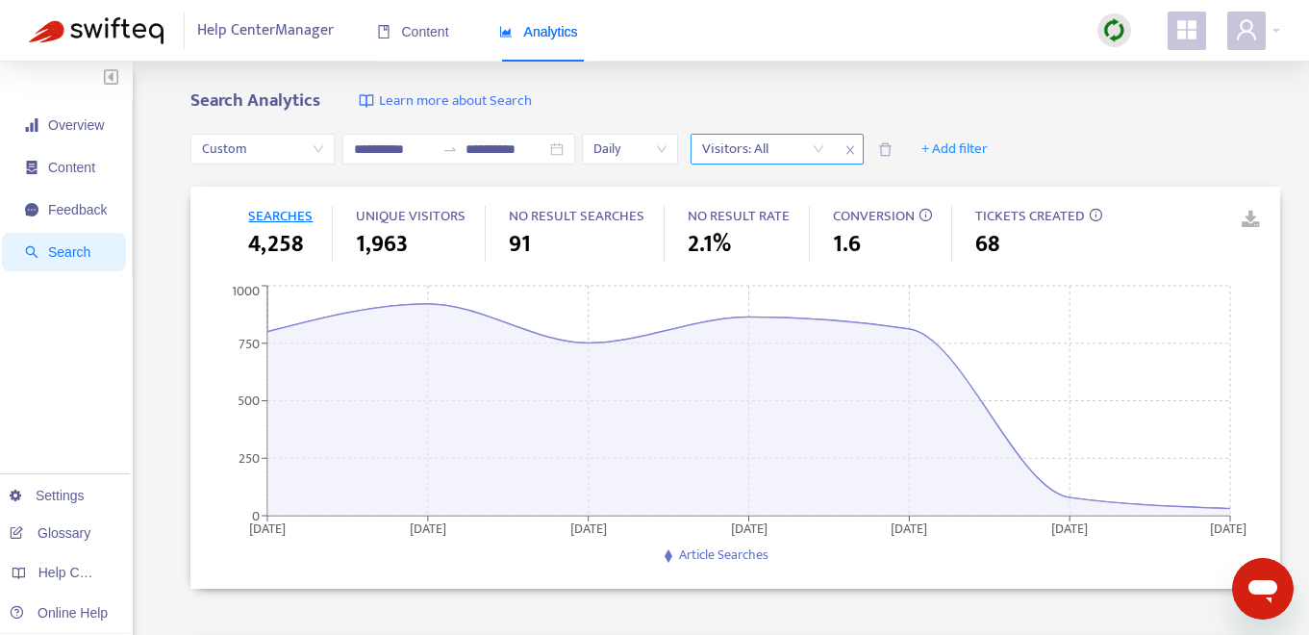
click at [798, 149] on div at bounding box center [753, 149] width 116 height 23
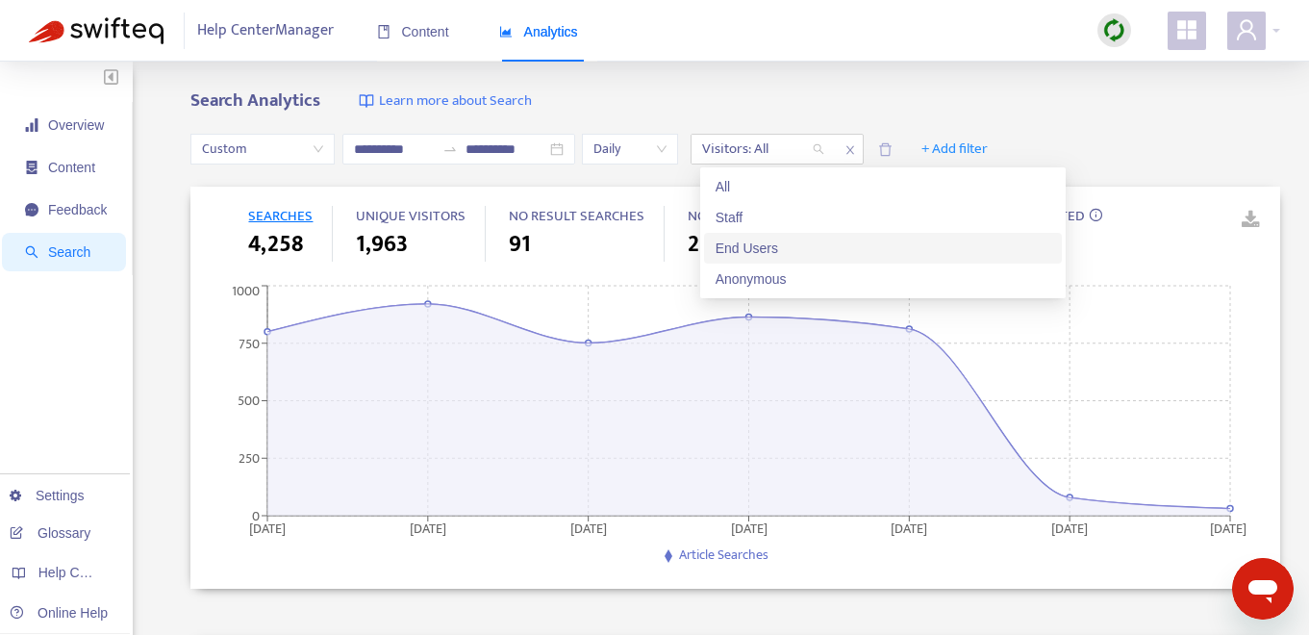
click at [797, 245] on div "End Users" at bounding box center [883, 248] width 335 height 21
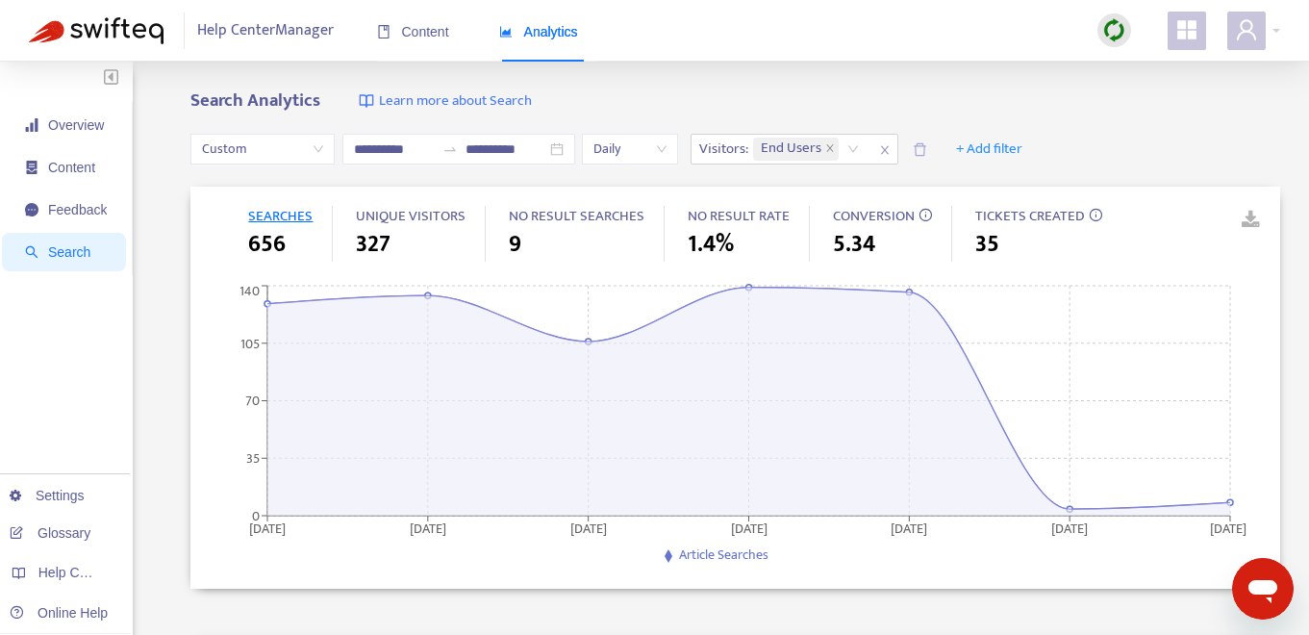
click at [1251, 219] on link at bounding box center [1237, 220] width 29 height 29
click at [889, 147] on icon "close" at bounding box center [885, 150] width 8 height 9
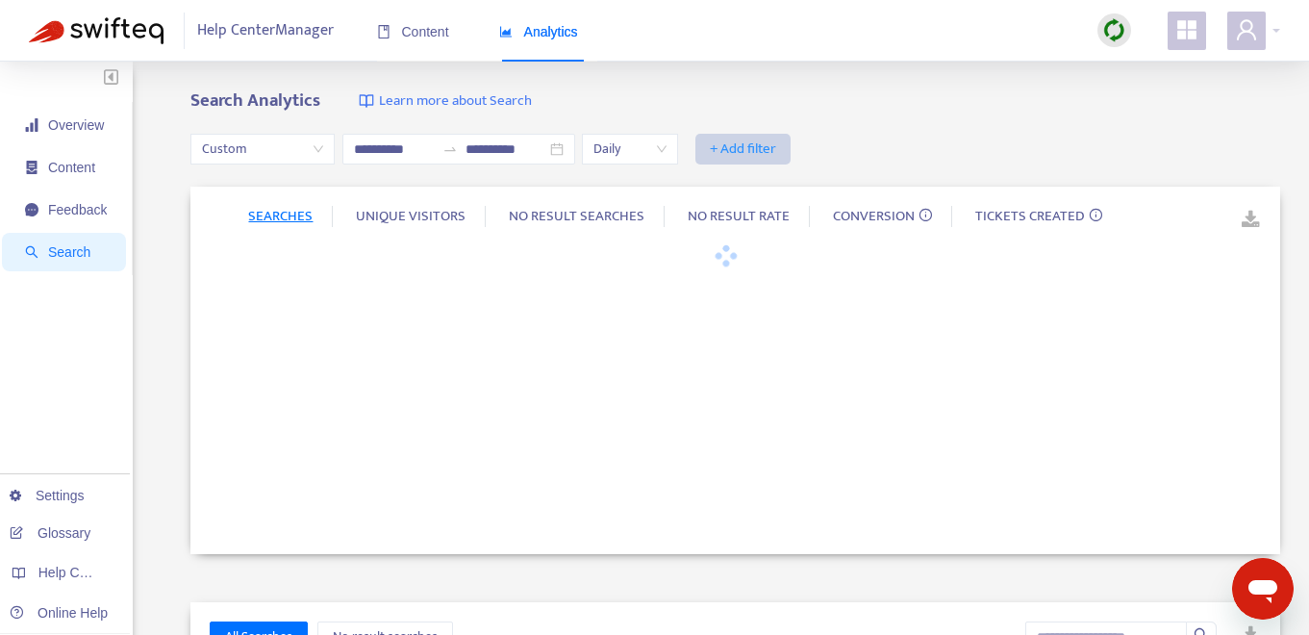
click at [756, 145] on span "+ Add filter" at bounding box center [743, 149] width 66 height 23
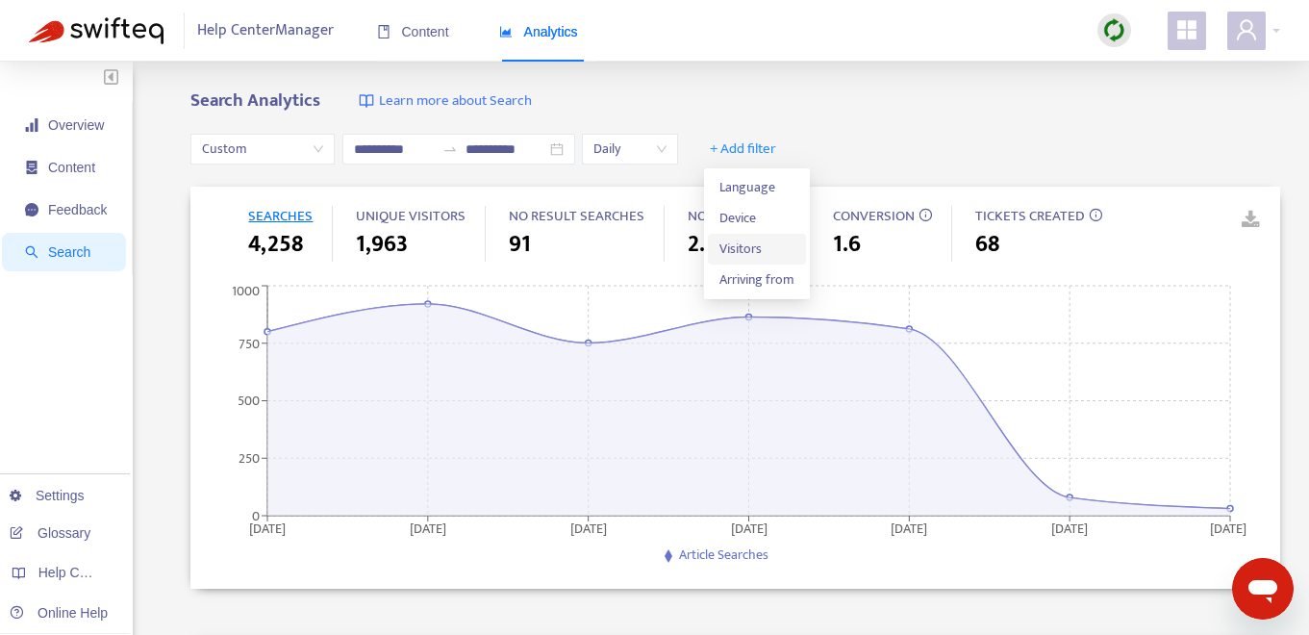
click at [745, 244] on span "Visitors" at bounding box center [756, 249] width 75 height 21
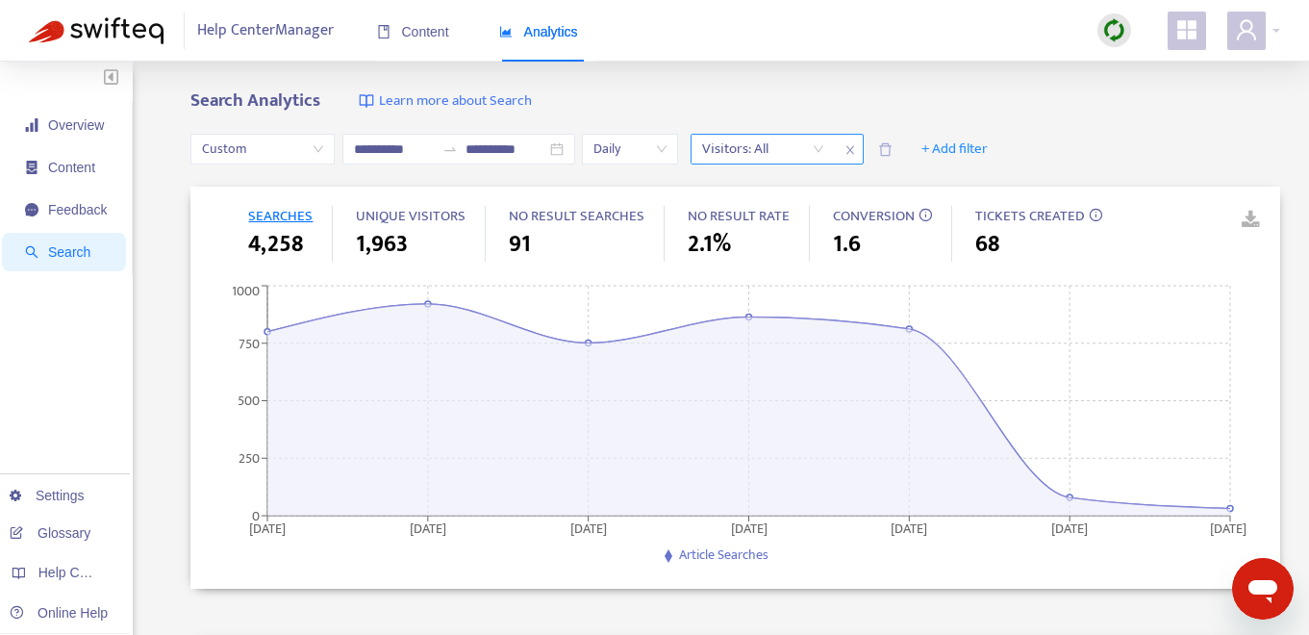
click at [822, 148] on div "Visitors: All" at bounding box center [763, 149] width 143 height 29
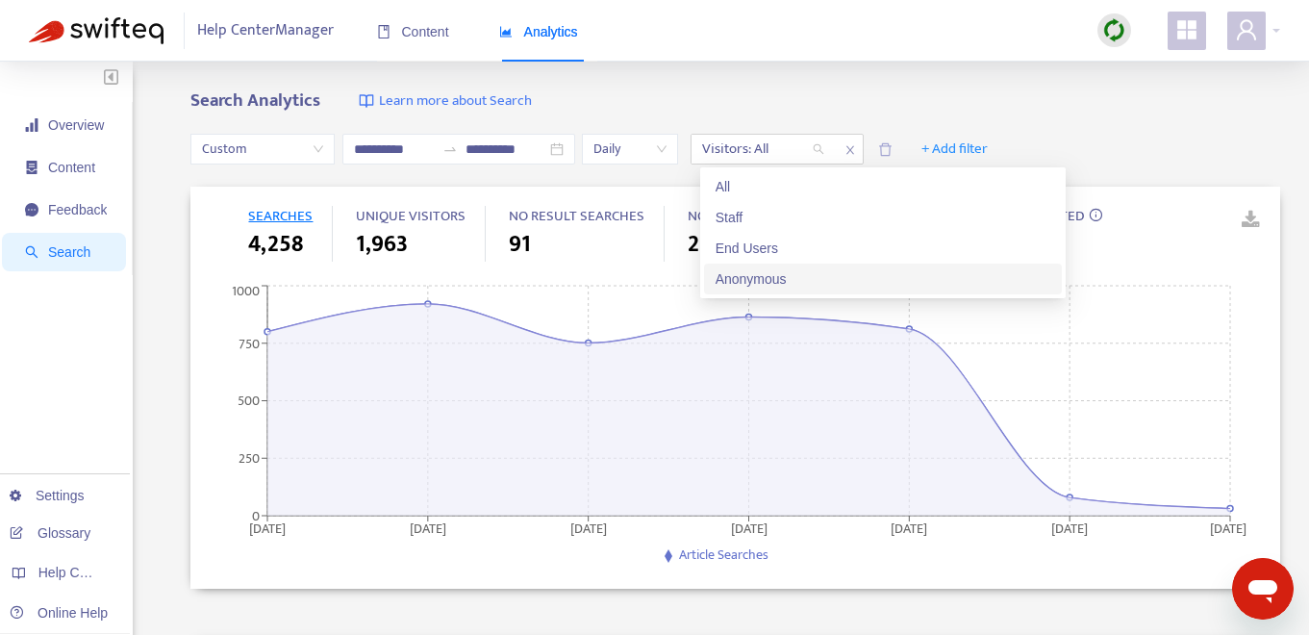
click at [826, 272] on div "Anonymous" at bounding box center [883, 278] width 335 height 21
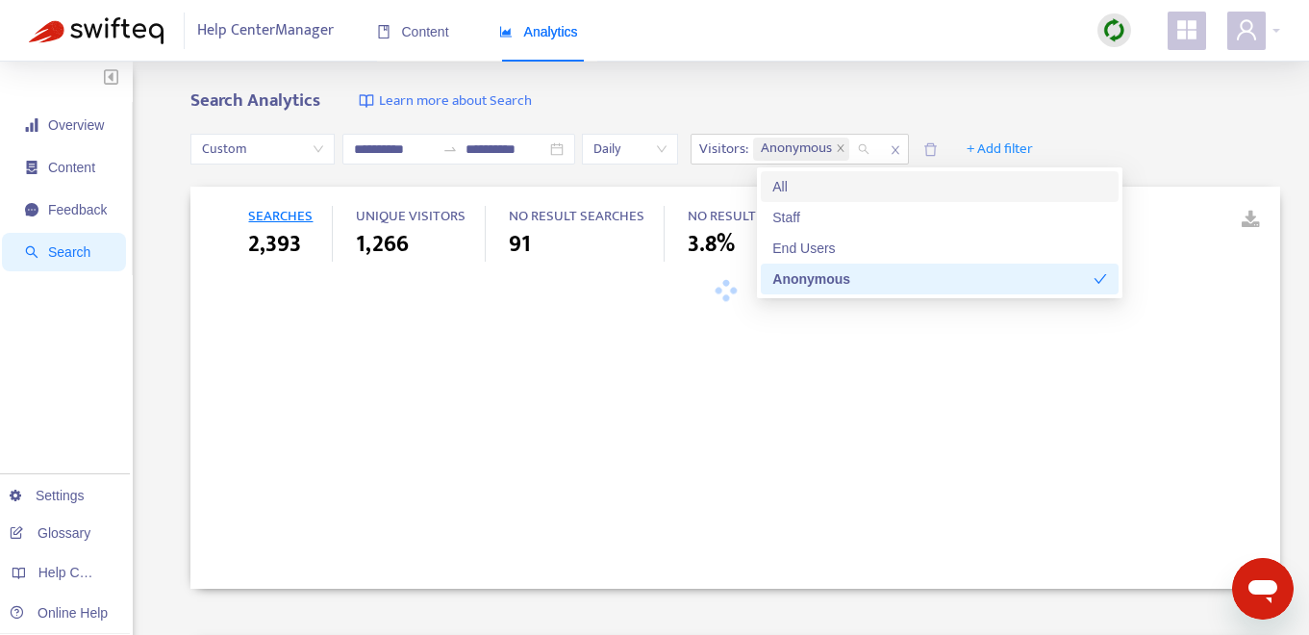
click at [1023, 96] on div "Search Analytics Learn more about Search" at bounding box center [735, 101] width 1090 height 22
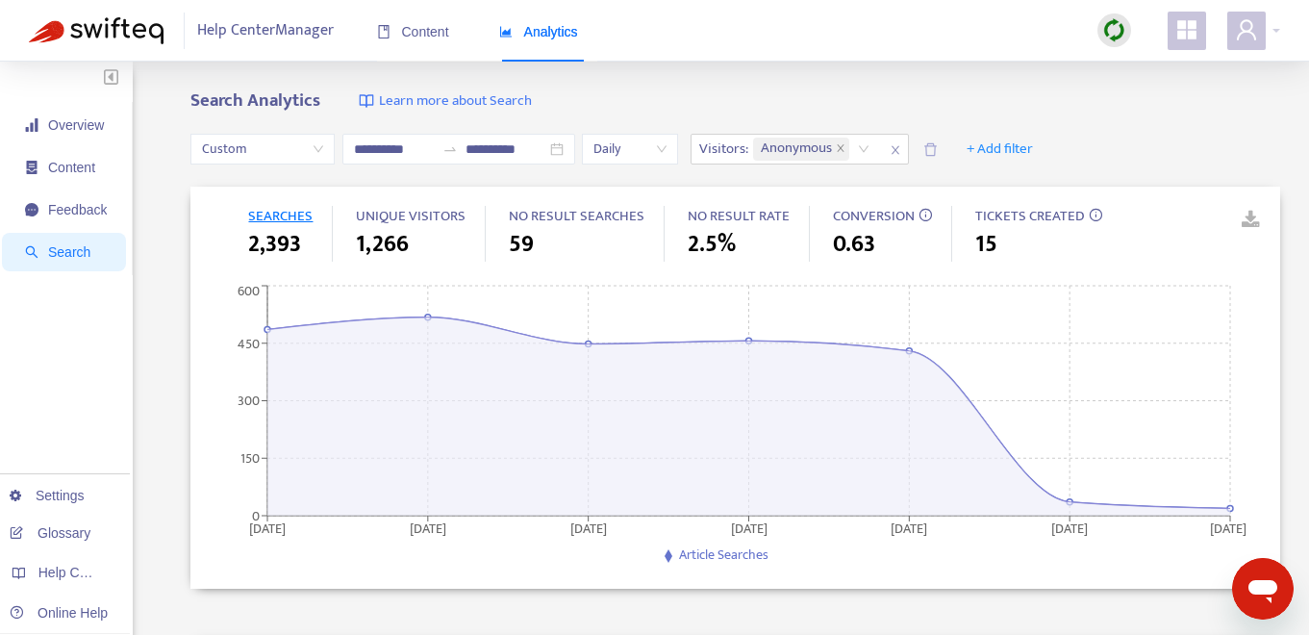
click at [1251, 218] on link at bounding box center [1237, 220] width 29 height 29
